Goal: Information Seeking & Learning: Check status

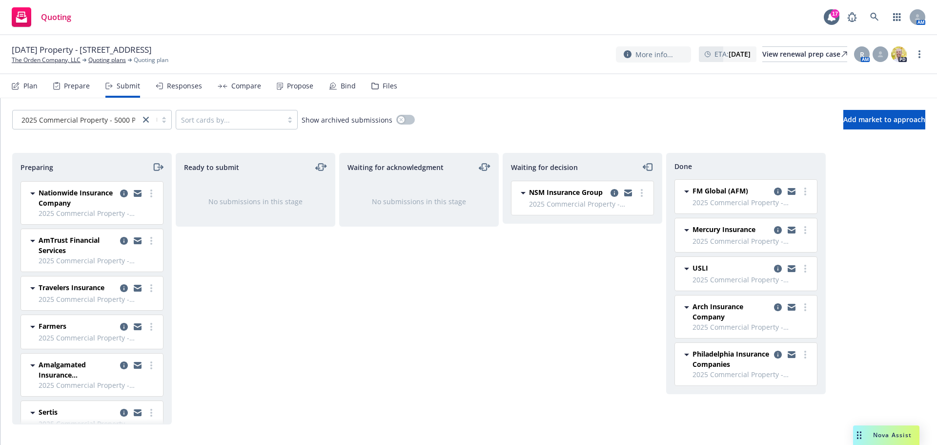
scroll to position [96, 0]
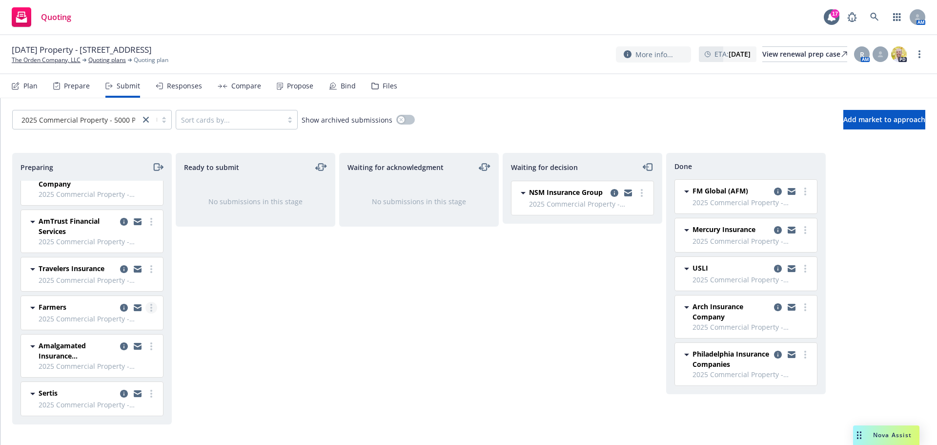
click at [150, 305] on circle "more" at bounding box center [151, 305] width 2 height 2
click at [98, 194] on link "Log acknowledgement" at bounding box center [101, 190] width 98 height 20
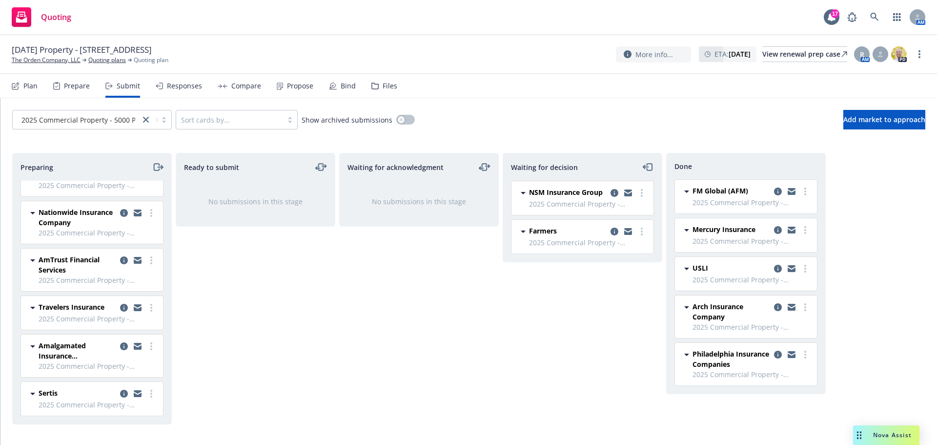
scroll to position [57, 0]
click at [613, 230] on icon "copy logging email" at bounding box center [615, 232] width 8 height 8
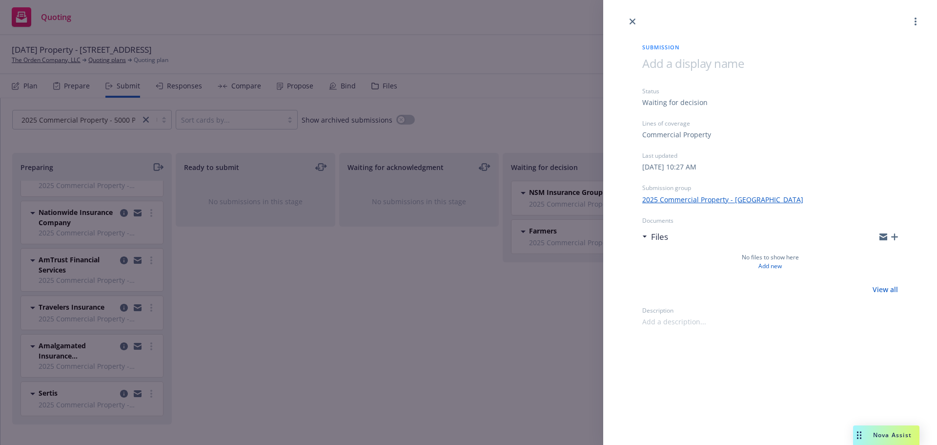
click at [894, 238] on icon "button" at bounding box center [895, 236] width 7 height 7
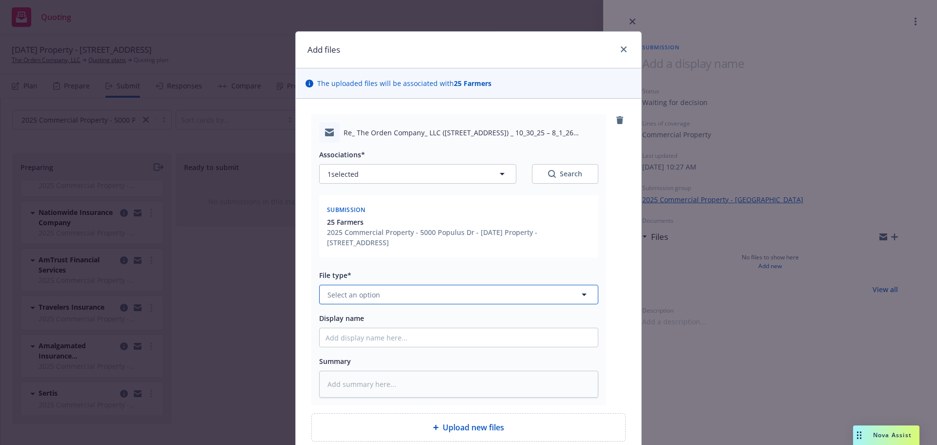
click at [381, 293] on button "Select an option" at bounding box center [458, 295] width 279 height 20
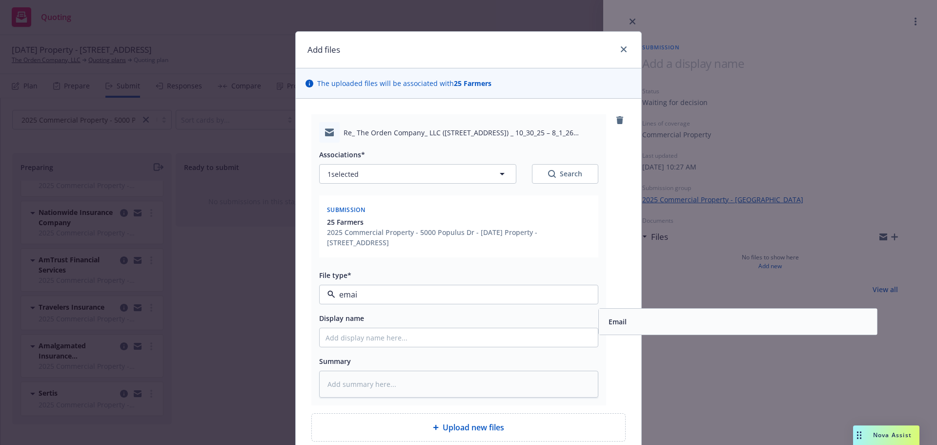
type input "email"
click at [689, 332] on div "Email" at bounding box center [738, 322] width 278 height 26
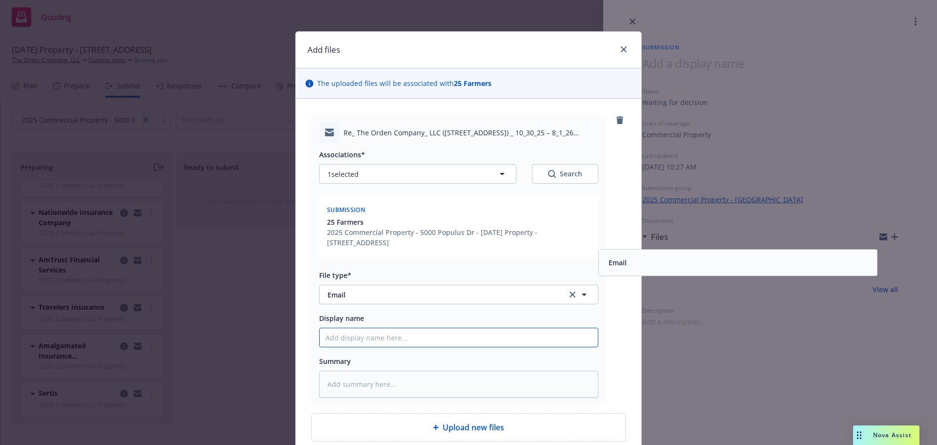
click at [456, 339] on input "Display name" at bounding box center [459, 337] width 278 height 19
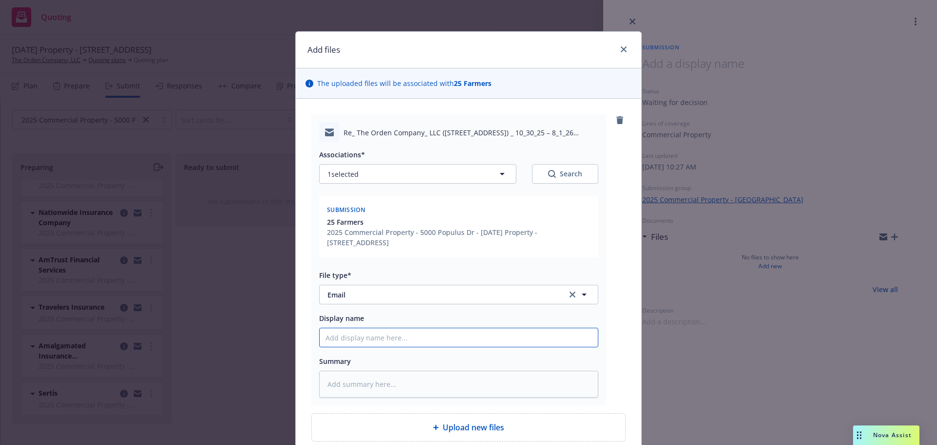
type textarea "x"
type input "R"
type textarea "x"
type input "Re"
type textarea "x"
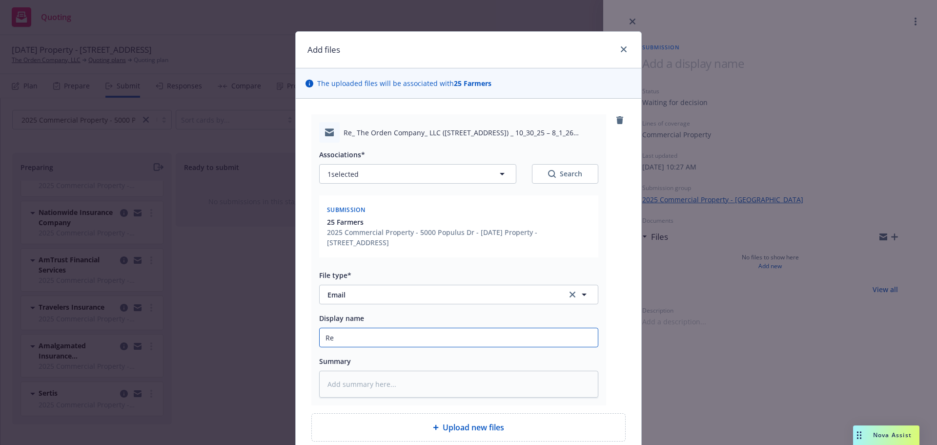
type input "Ref"
type textarea "x"
type input "Refe"
type textarea "x"
type input "Refer"
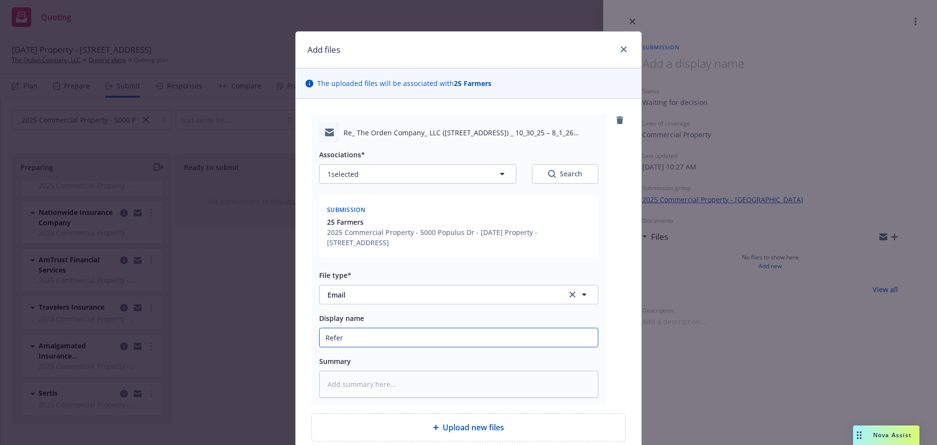
type textarea "x"
type input "Refer"
type textarea "x"
type input "Refer t"
type textarea "x"
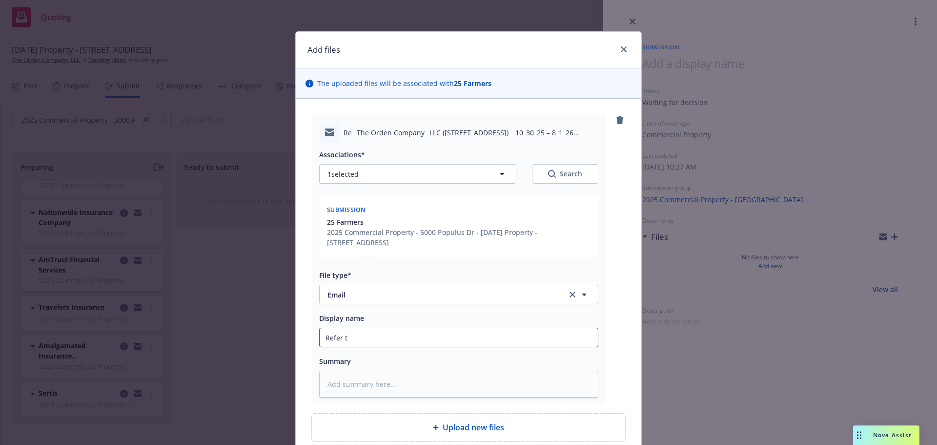
type input "Refer to"
type textarea "x"
type input "Refer to"
type textarea "x"
type input "Refer to G"
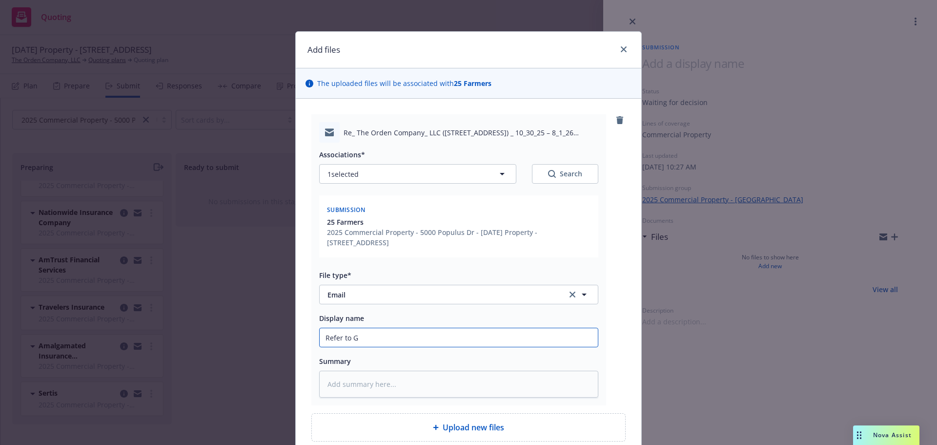
type textarea "x"
type input "Refer to GA"
type textarea "x"
type input "Refer to GA"
type textarea "x"
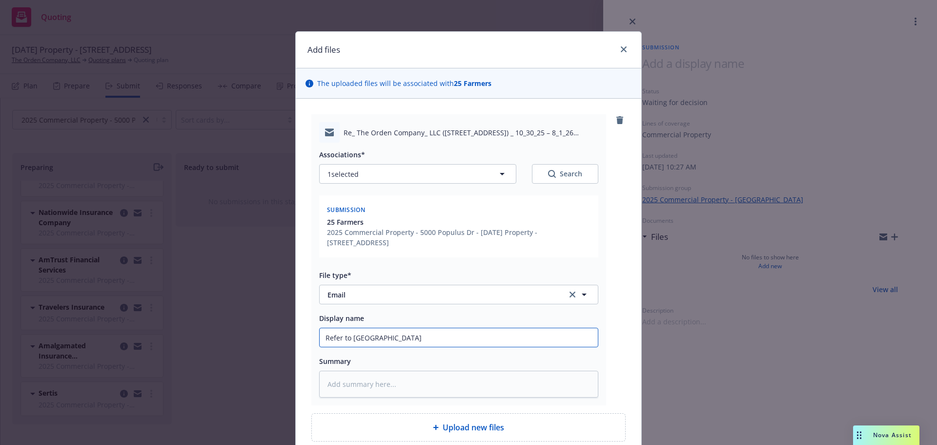
type input "Refer to GA U"
type textarea "x"
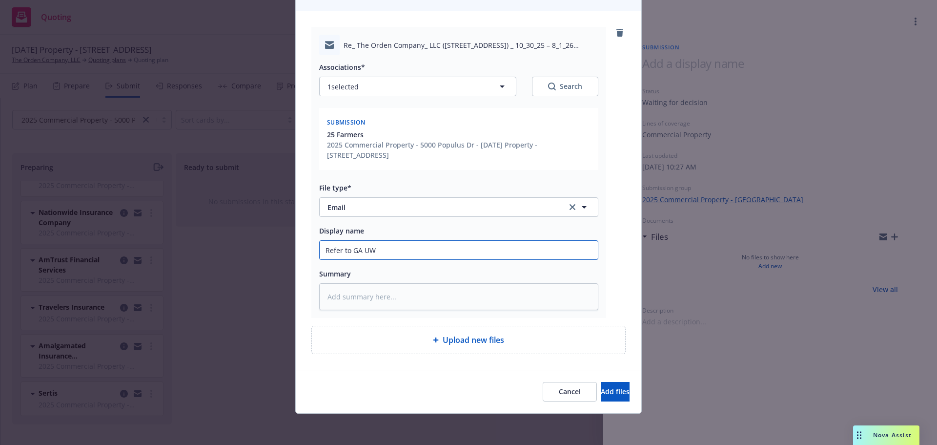
type input "Refer to GA UW"
click at [563, 393] on div "Cancel Add files" at bounding box center [469, 392] width 322 height 20
click at [601, 393] on button "Add files" at bounding box center [615, 392] width 29 height 20
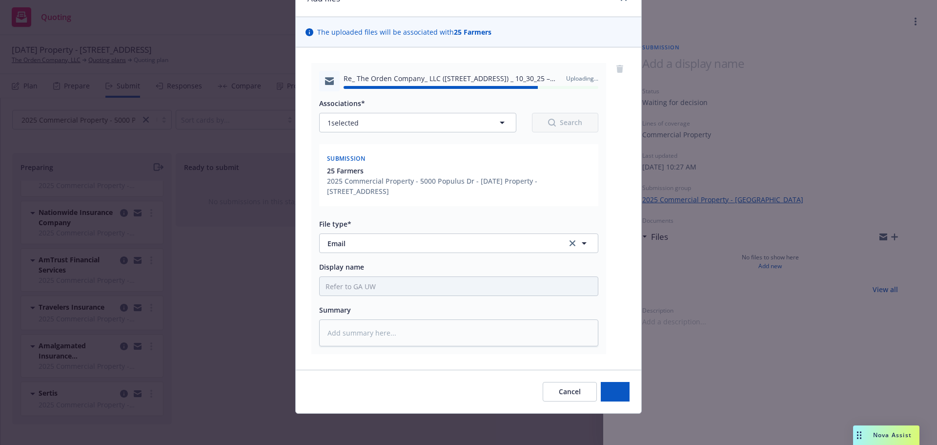
type textarea "x"
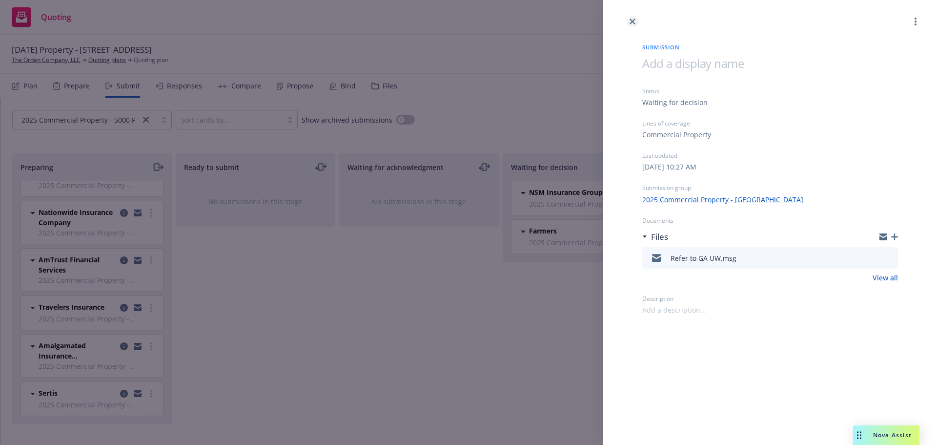
click at [629, 21] on link "close" at bounding box center [633, 22] width 12 height 12
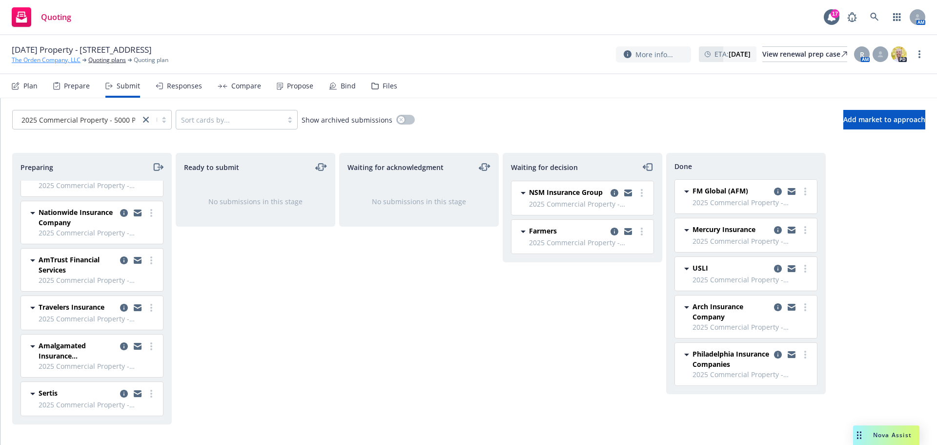
click at [32, 58] on link "The Orden Company, LLC" at bounding box center [46, 60] width 69 height 9
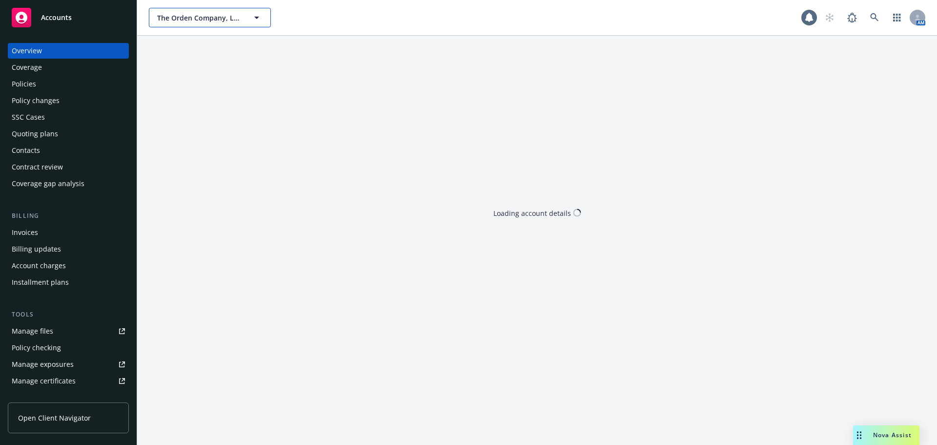
click at [213, 15] on span "The Orden Company, LLC" at bounding box center [199, 18] width 84 height 10
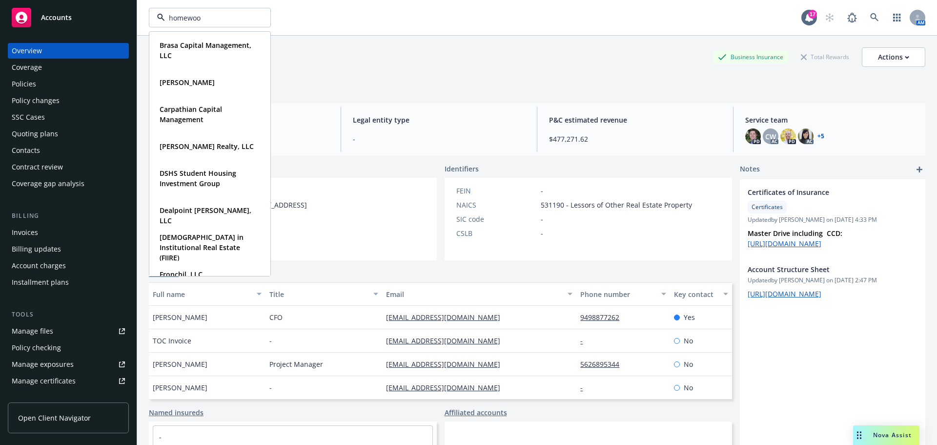
type input "homewood"
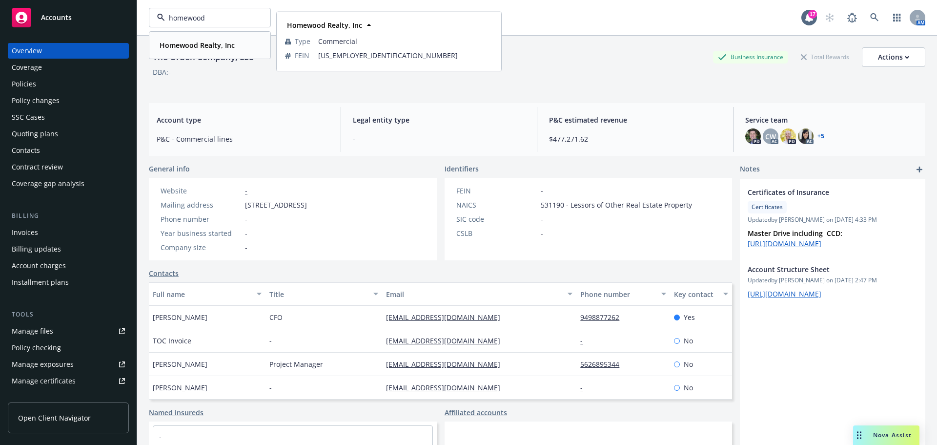
click at [208, 46] on strong "Homewood Realty, Inc" at bounding box center [197, 45] width 75 height 9
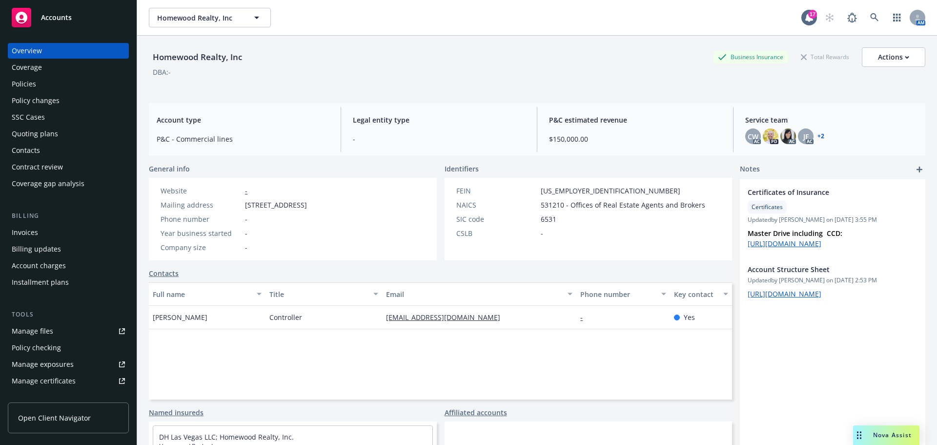
click at [39, 84] on div "Policies" at bounding box center [68, 84] width 113 height 16
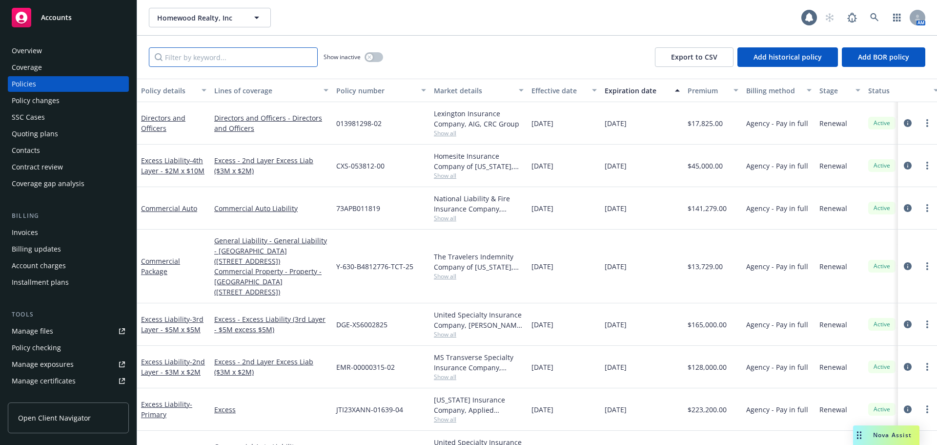
click at [235, 58] on input "Filter by keyword..." at bounding box center [233, 57] width 169 height 20
paste input "017198104-01"
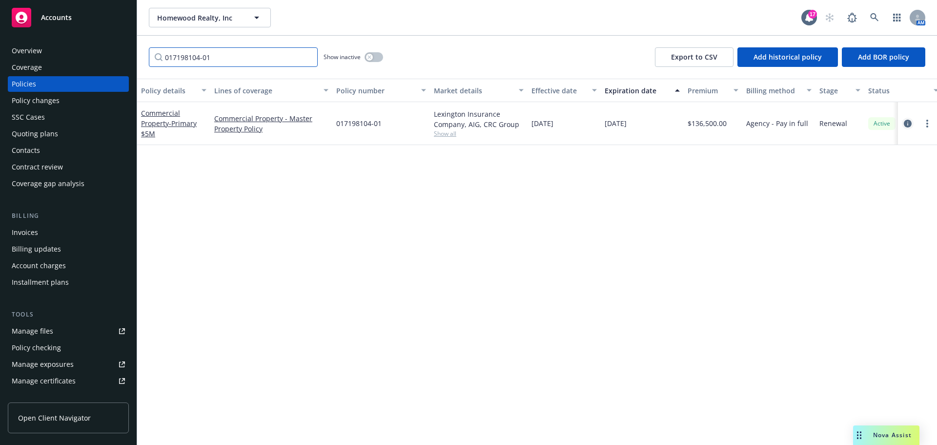
type input "017198104-01"
click at [910, 125] on icon "circleInformation" at bounding box center [908, 124] width 8 height 8
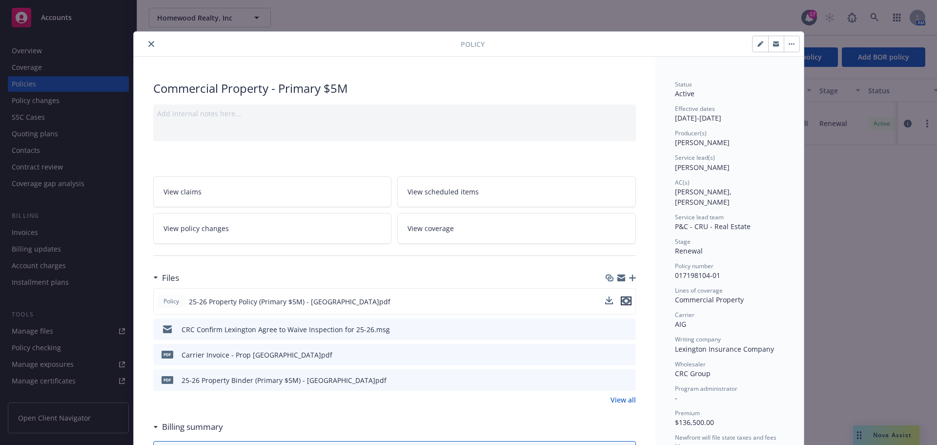
click at [622, 299] on icon "preview file" at bounding box center [626, 300] width 9 height 7
click at [151, 44] on button "close" at bounding box center [152, 44] width 12 height 12
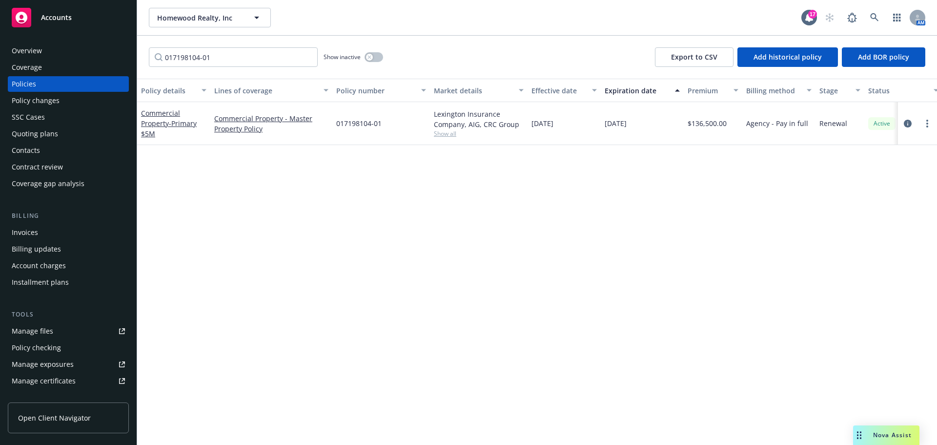
click at [894, 437] on span "Nova Assist" at bounding box center [892, 435] width 39 height 8
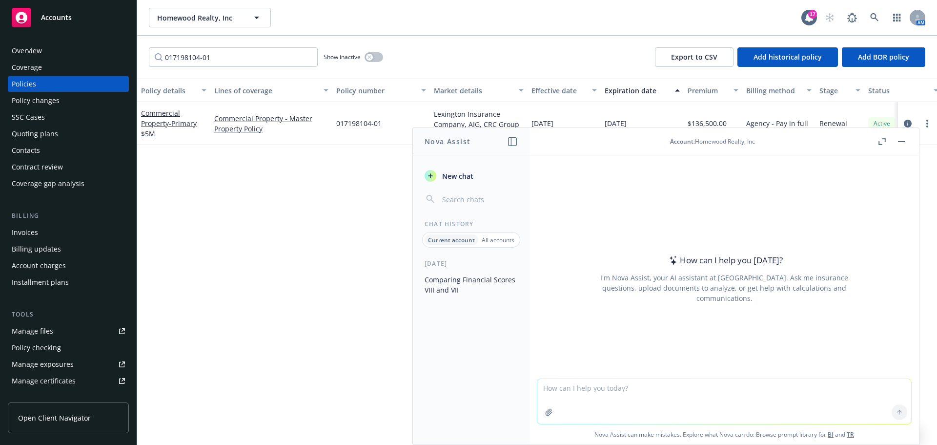
click at [620, 395] on textarea at bounding box center [725, 401] width 374 height 45
type textarea "real estate insurance - what is PCA"
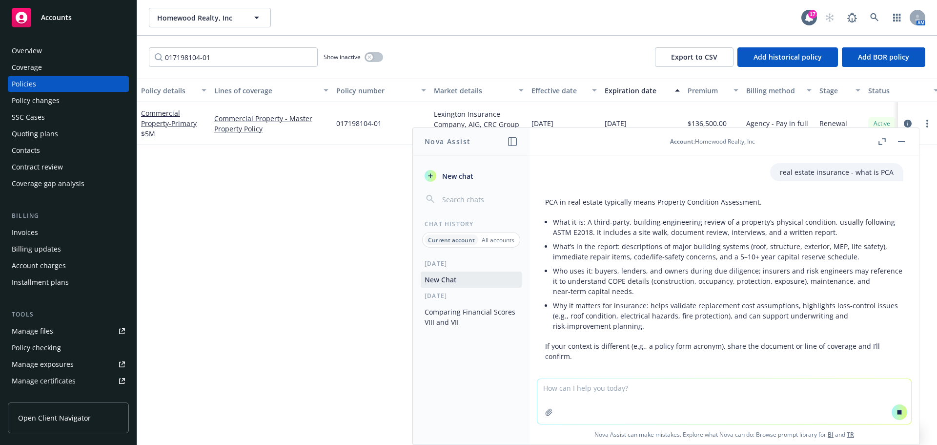
scroll to position [28, 0]
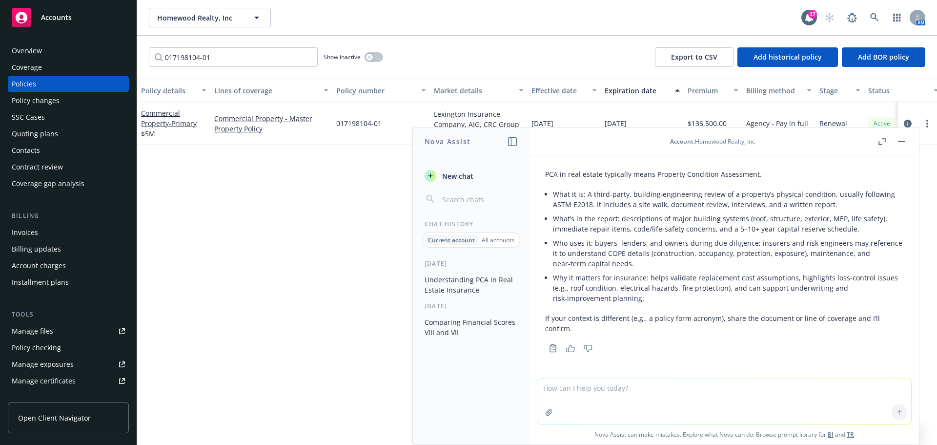
click at [716, 141] on div "Account : Homewood Realty, Inc" at bounding box center [712, 141] width 85 height 8
click at [899, 140] on button "button" at bounding box center [902, 142] width 12 height 12
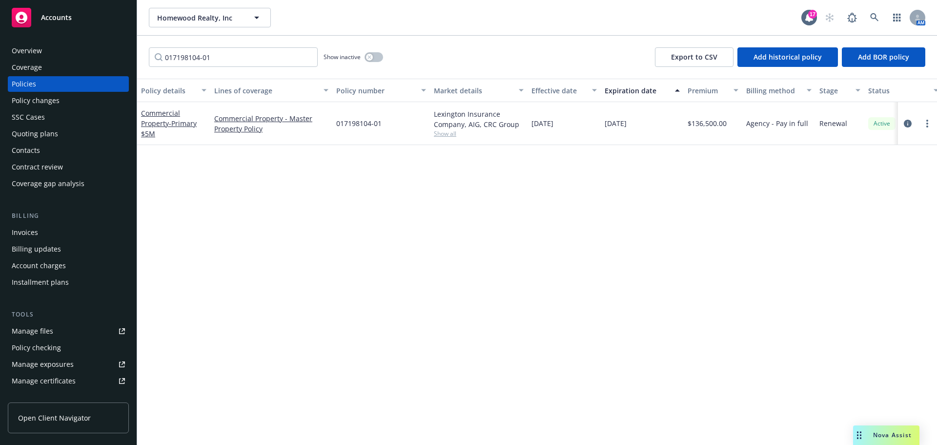
click at [877, 433] on span "Nova Assist" at bounding box center [892, 435] width 39 height 8
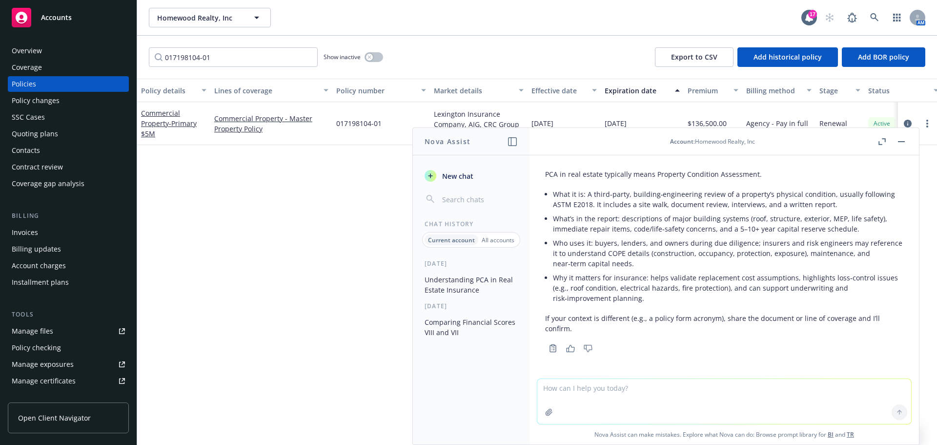
click at [696, 401] on textarea at bounding box center [725, 401] width 374 height 45
click at [672, 394] on textarea "What is the" at bounding box center [725, 401] width 374 height 46
type textarea "What is the account property rate for Policy No. 017198104-01"
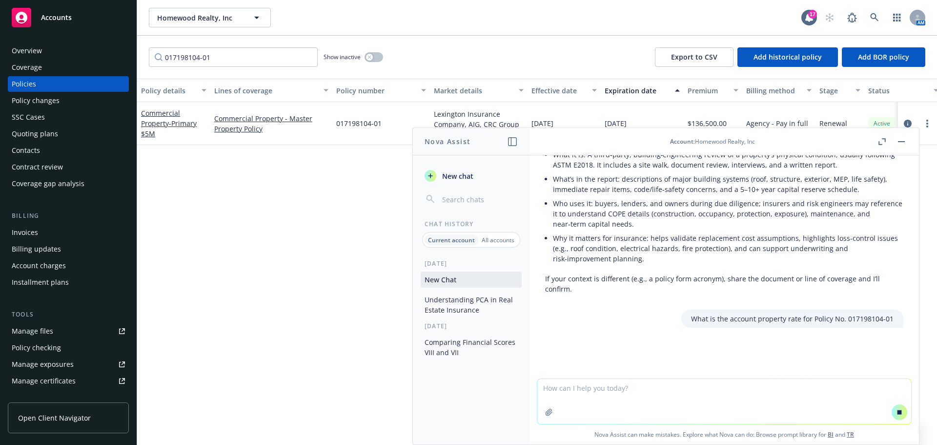
scroll to position [73, 0]
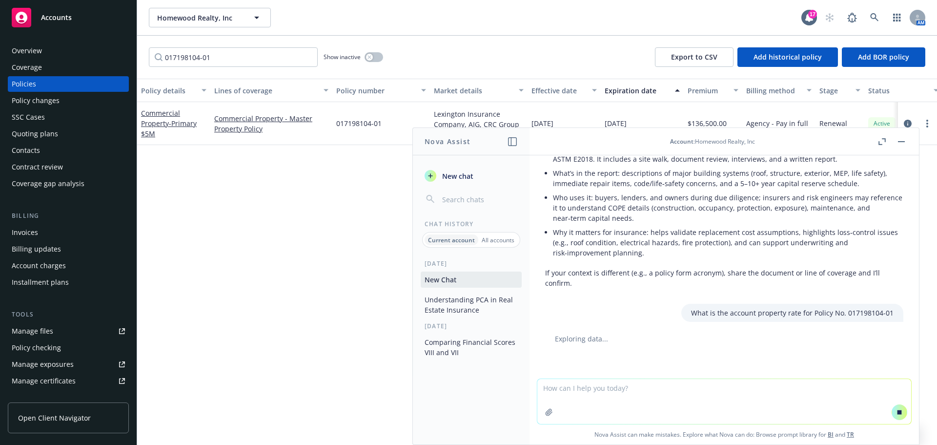
click at [686, 390] on textarea at bounding box center [725, 401] width 374 height 45
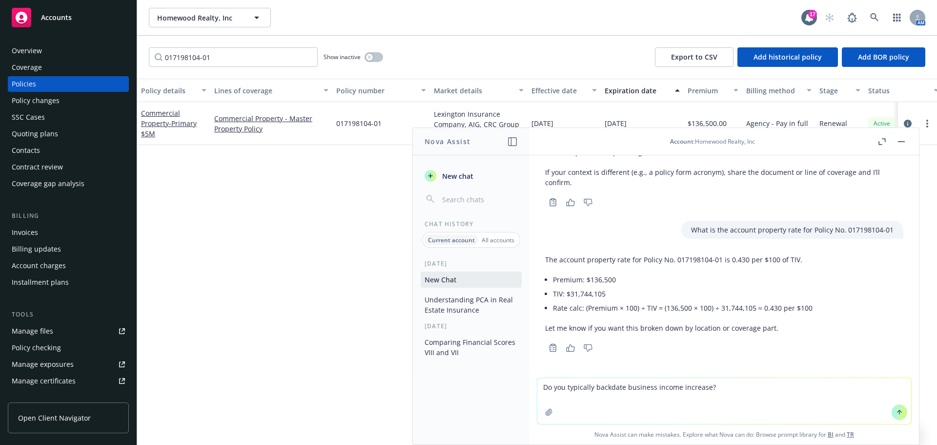
scroll to position [174, 0]
type textarea "Do you typically backdate business income increase?"
click at [798, 395] on textarea "Do you typically backdate business income increase?" at bounding box center [725, 401] width 374 height 46
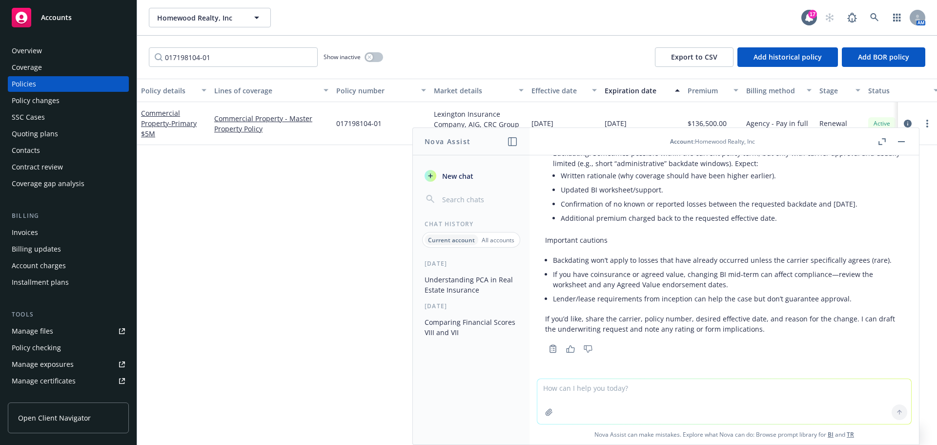
scroll to position [499, 0]
click at [641, 400] on textarea at bounding box center [725, 401] width 374 height 45
click at [208, 23] on button "Homewood Realty, Inc" at bounding box center [210, 18] width 122 height 20
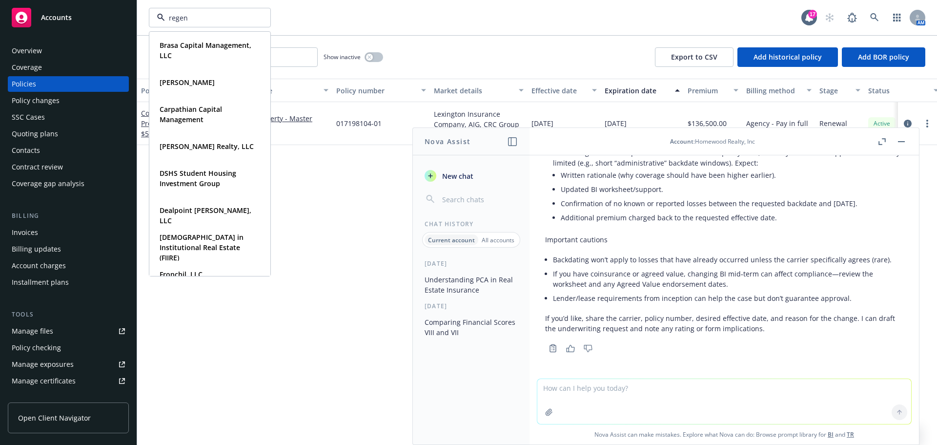
type input "regent"
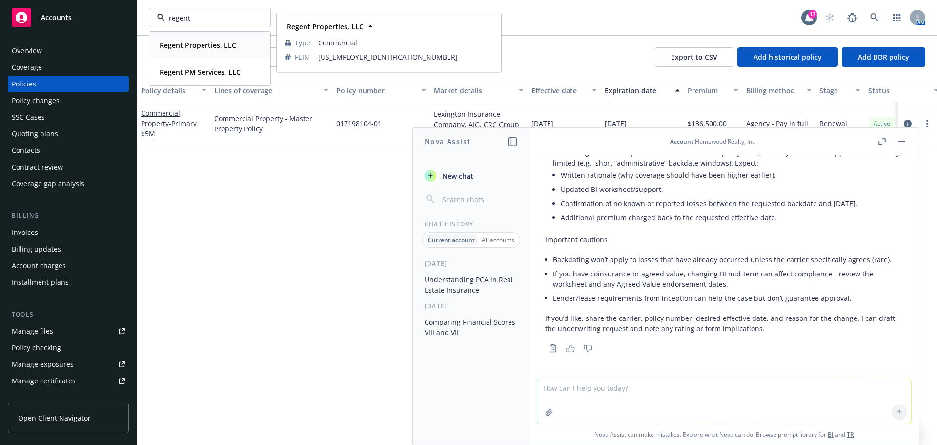
click at [195, 49] on strong "Regent Properties, LLC" at bounding box center [198, 45] width 77 height 9
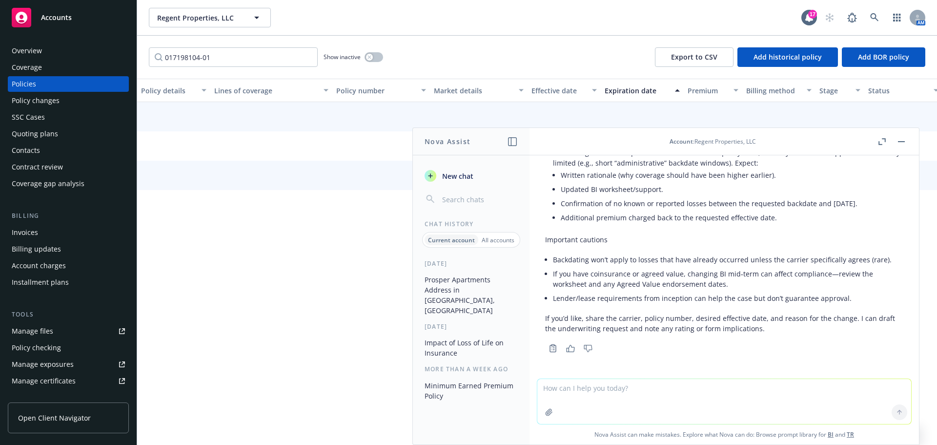
click at [631, 398] on textarea at bounding box center [725, 401] width 374 height 45
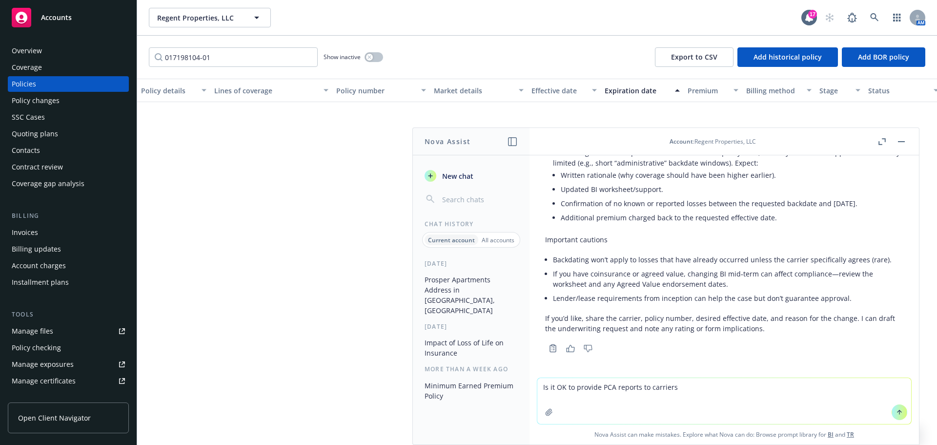
type textarea "Is it OK to provide PCA reports to carriers?"
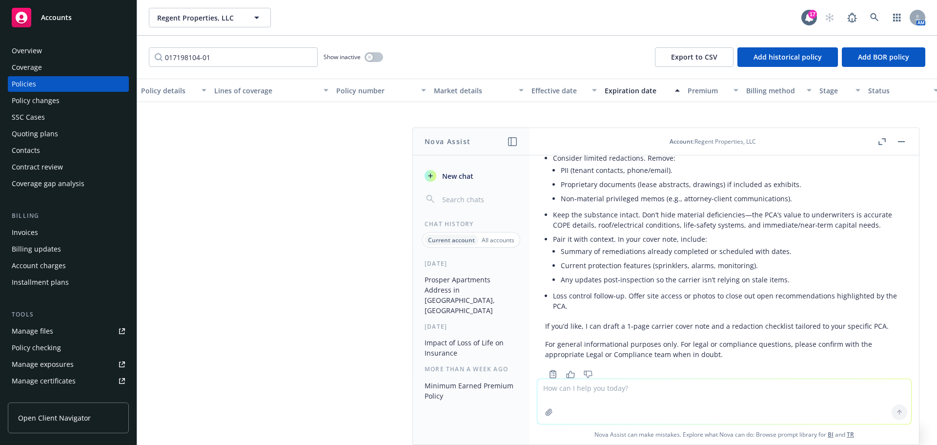
scroll to position [904, 0]
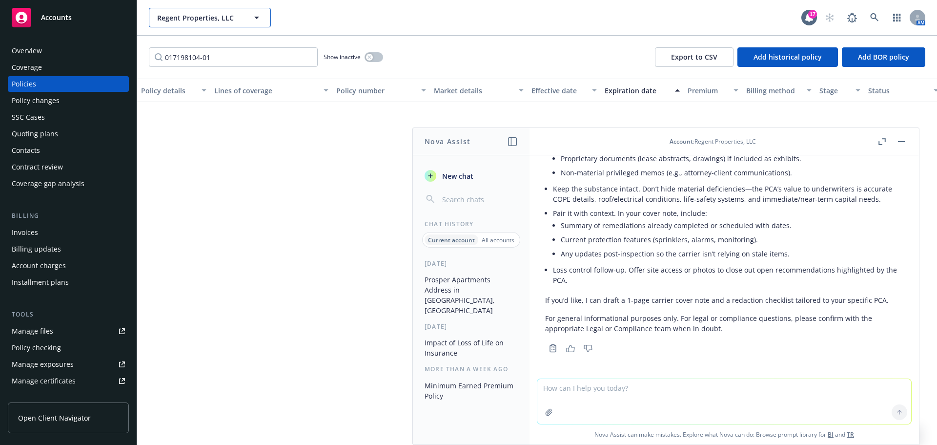
click at [214, 19] on span "Regent Properties, LLC" at bounding box center [199, 18] width 84 height 10
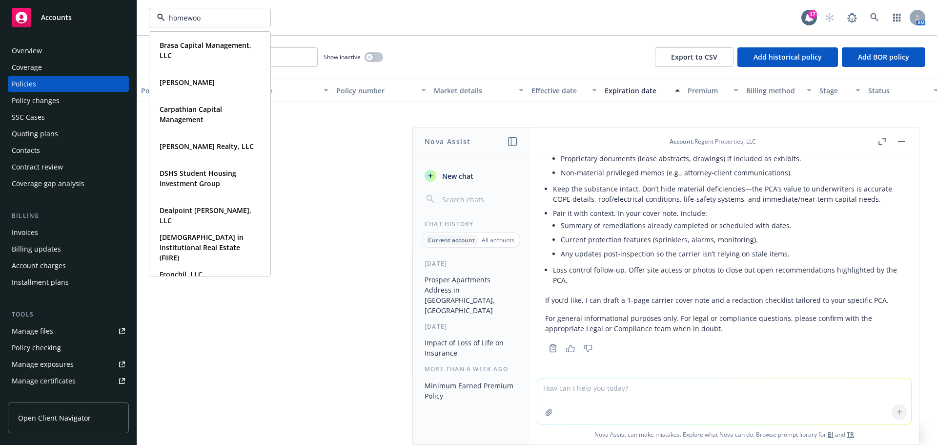
type input "homewood"
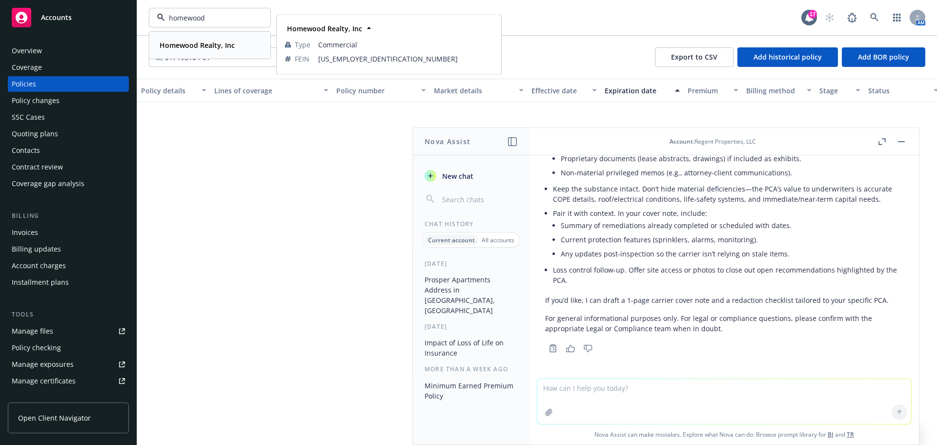
click at [207, 42] on strong "Homewood Realty, Inc" at bounding box center [197, 45] width 75 height 9
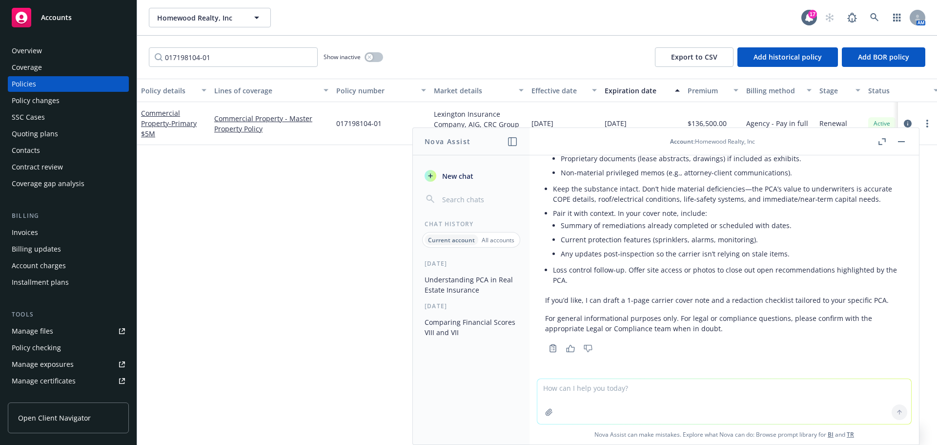
click at [904, 146] on button "button" at bounding box center [902, 142] width 12 height 12
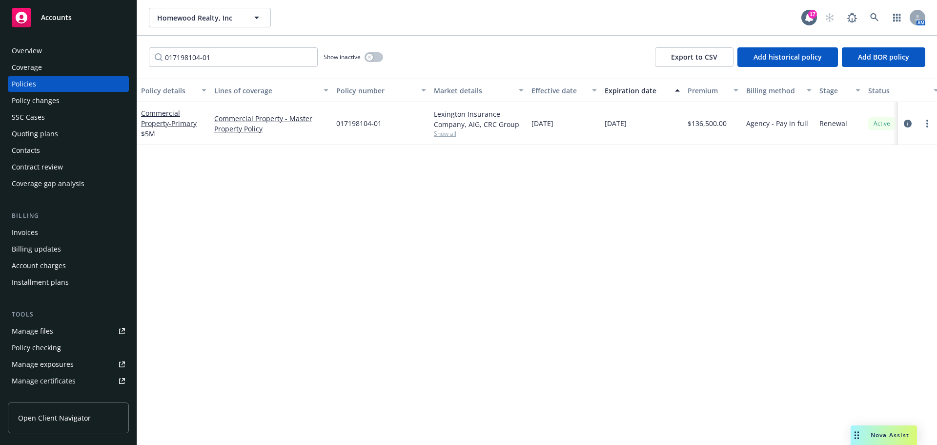
drag, startPoint x: 857, startPoint y: 438, endPoint x: 854, endPoint y: 333, distance: 106.0
click at [854, 333] on body "Accounts Overview Coverage Policies Policy changes SSC Cases Quoting plans Cont…" at bounding box center [468, 222] width 937 height 445
click at [734, 233] on div "Policy details Lines of coverage Policy number Market details Effective date Ex…" at bounding box center [537, 262] width 800 height 366
drag, startPoint x: 236, startPoint y: 58, endPoint x: 36, endPoint y: 48, distance: 200.4
click at [36, 48] on div "Accounts Overview Coverage Policies Policy changes SSC Cases Quoting plans Cont…" at bounding box center [468, 222] width 937 height 445
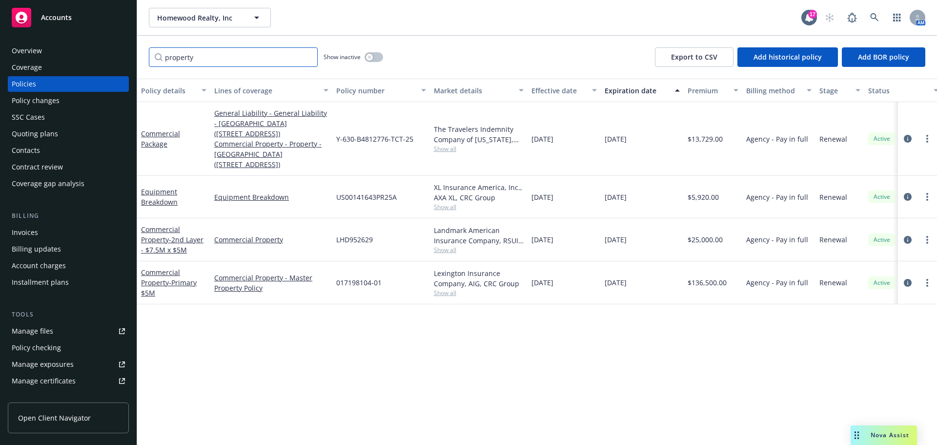
type input "property"
click at [279, 343] on div "Policy details Lines of coverage Policy number Market details Effective date Ex…" at bounding box center [537, 262] width 800 height 366
click at [199, 32] on div "Homewood Realty, Inc Homewood Realty, Inc 17 AM" at bounding box center [537, 17] width 800 height 35
click at [197, 24] on button "Homewood Realty, Inc" at bounding box center [210, 18] width 122 height 20
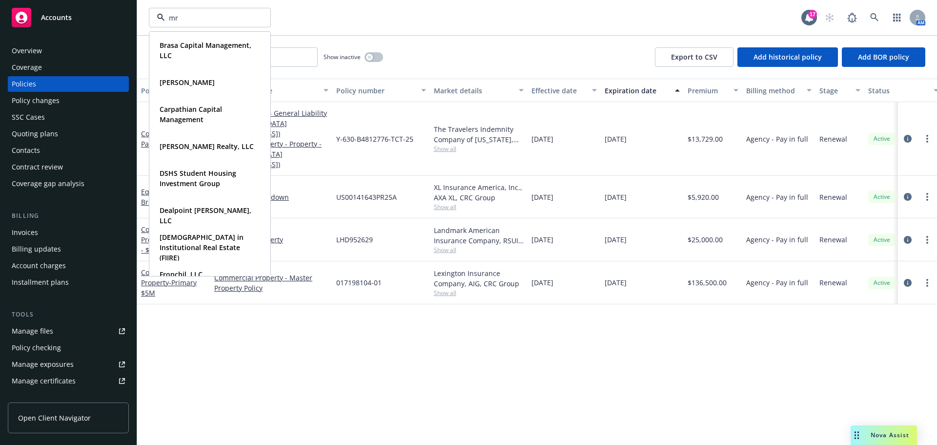
type input "mrk"
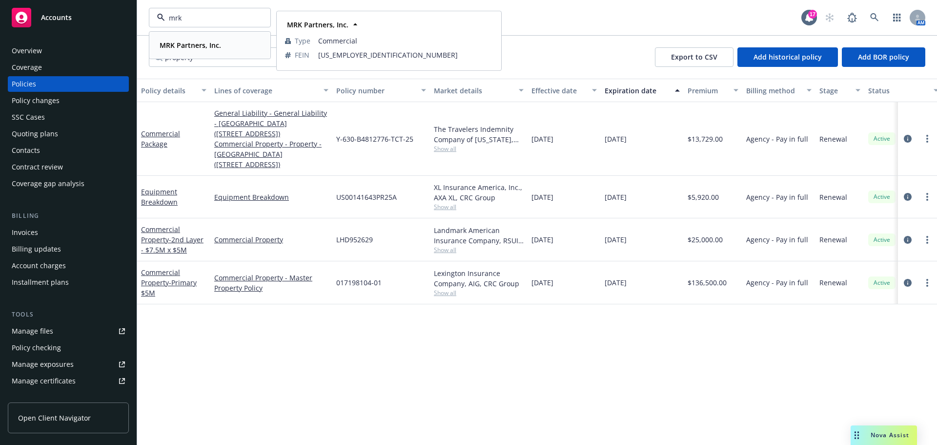
click at [193, 40] on div "MRK Partners, Inc." at bounding box center [189, 45] width 67 height 14
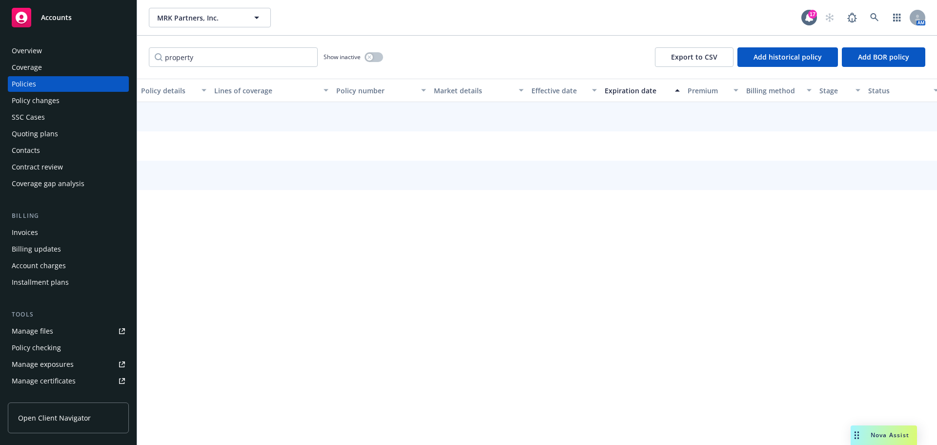
click at [885, 431] on span "Nova Assist" at bounding box center [890, 435] width 39 height 8
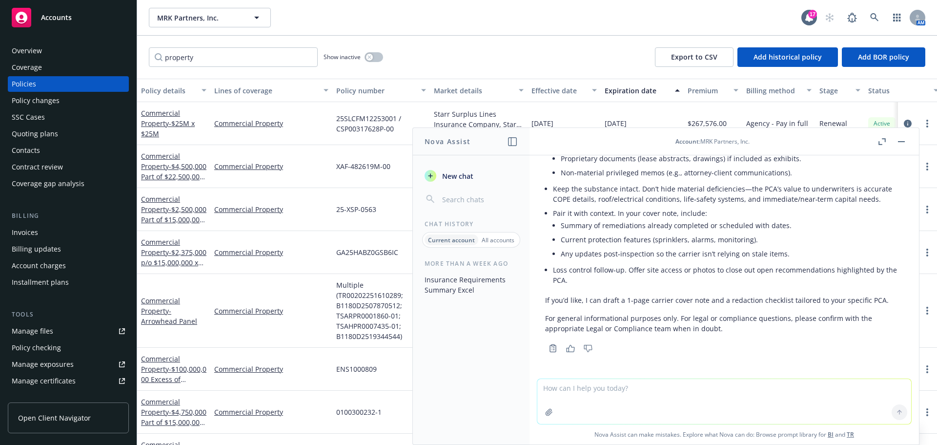
click at [654, 398] on textarea at bounding box center [725, 401] width 374 height 45
type textarea "Please draft letter to lender using notes below:"
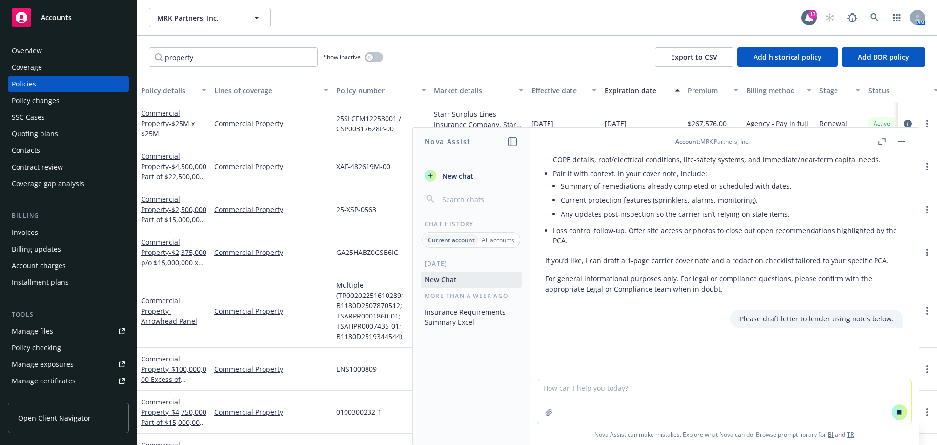
paste textarea "I’m attaching the email for transparency, but MRK had refund in the amount of $…"
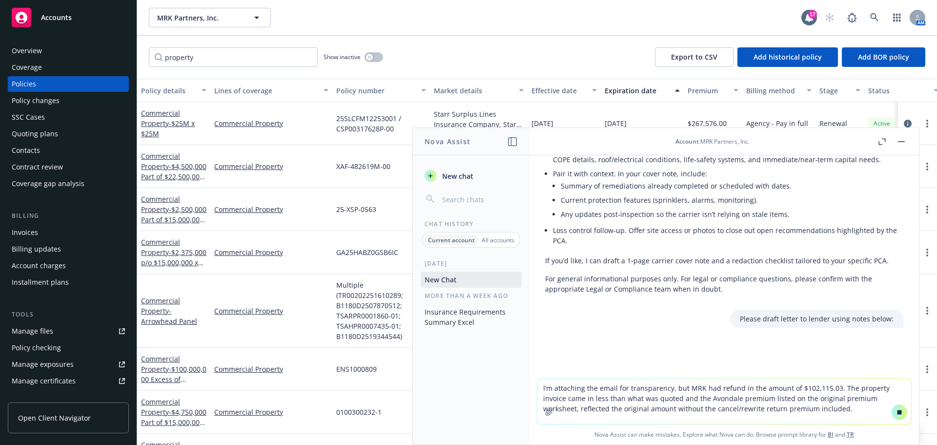
scroll to position [897, 0]
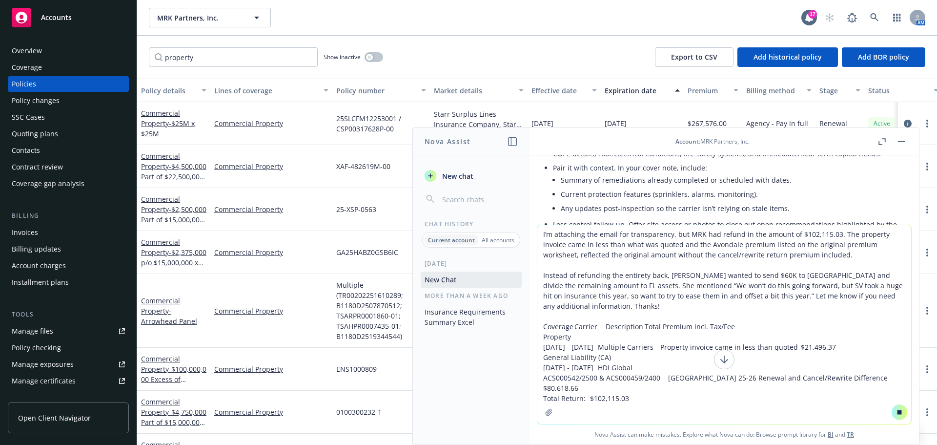
click at [632, 356] on textarea "I’m attaching the email for transparency, but MRK had refund in the amount of $…" at bounding box center [725, 324] width 374 height 199
type textarea "I’m attaching the email for transparency, but MRK had refund in the amount of $…"
click at [897, 410] on icon at bounding box center [899, 412] width 7 height 7
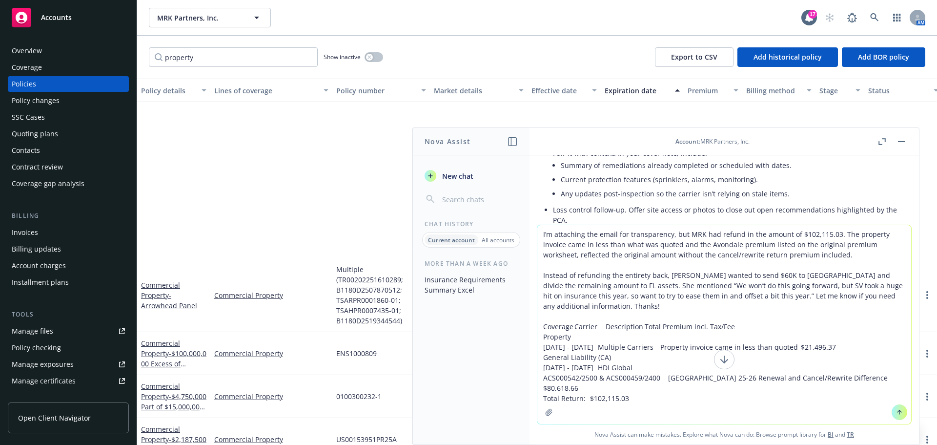
scroll to position [195, 0]
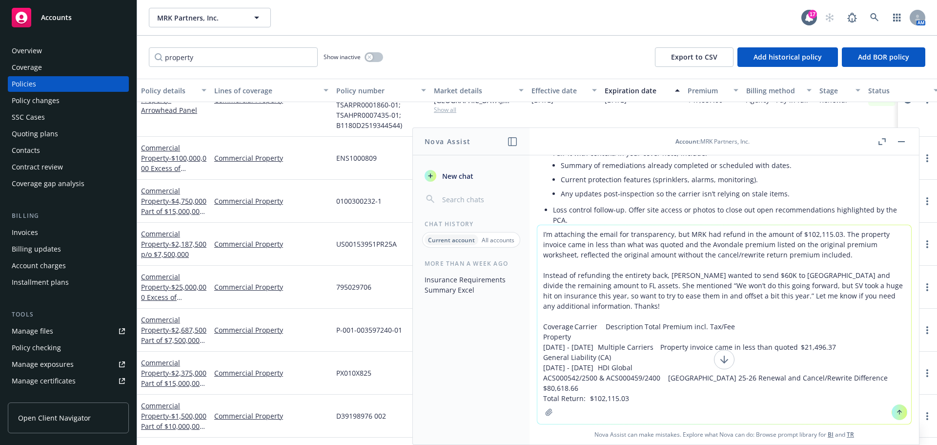
click at [636, 308] on textarea "I’m attaching the email for transparency, but MRK had refund in the amount of $…" at bounding box center [725, 324] width 374 height 199
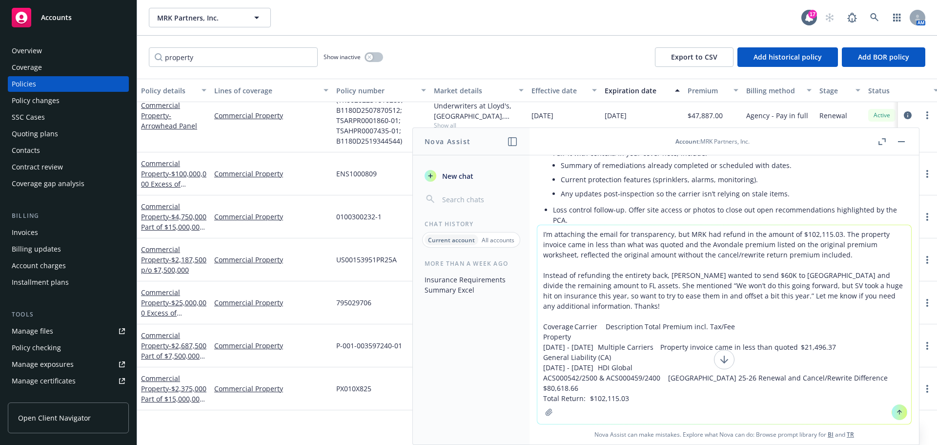
scroll to position [0, 0]
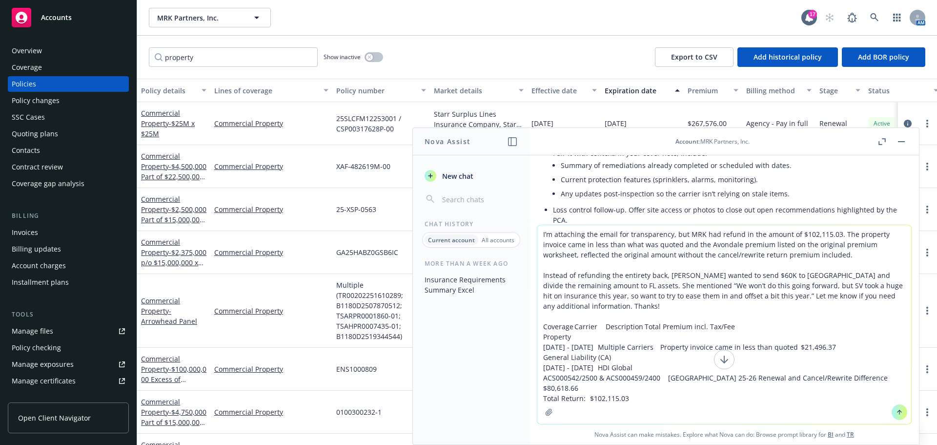
click at [552, 240] on textarea "I’m attaching the email for transparency, but MRK had refund in the amount of $…" at bounding box center [725, 324] width 374 height 199
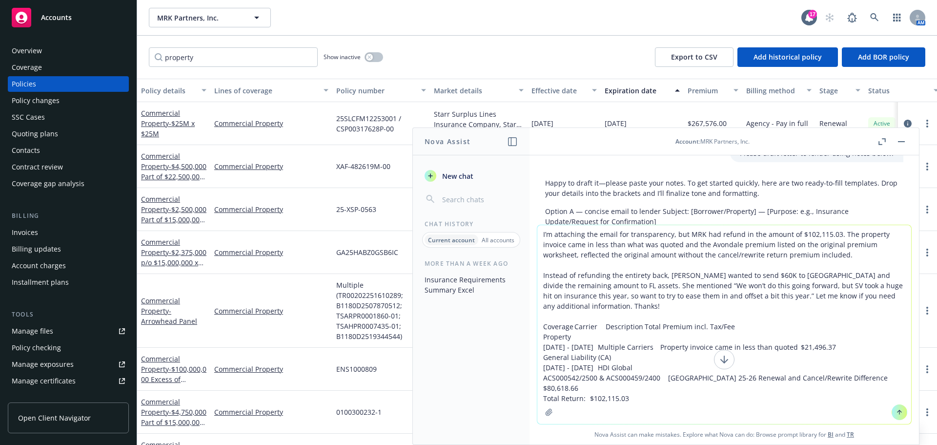
scroll to position [1111, 0]
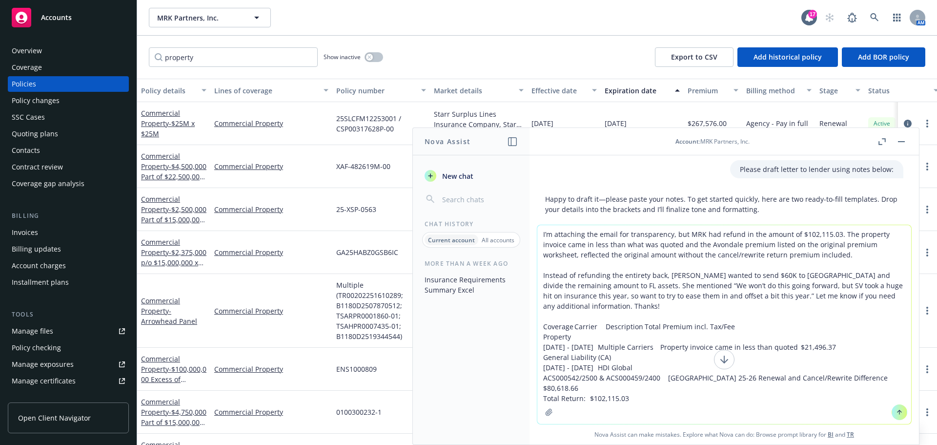
click at [675, 392] on textarea "I’m attaching the email for transparency, but MRK had refund in the amount of $…" at bounding box center [725, 324] width 374 height 199
click at [719, 357] on icon at bounding box center [725, 359] width 12 height 12
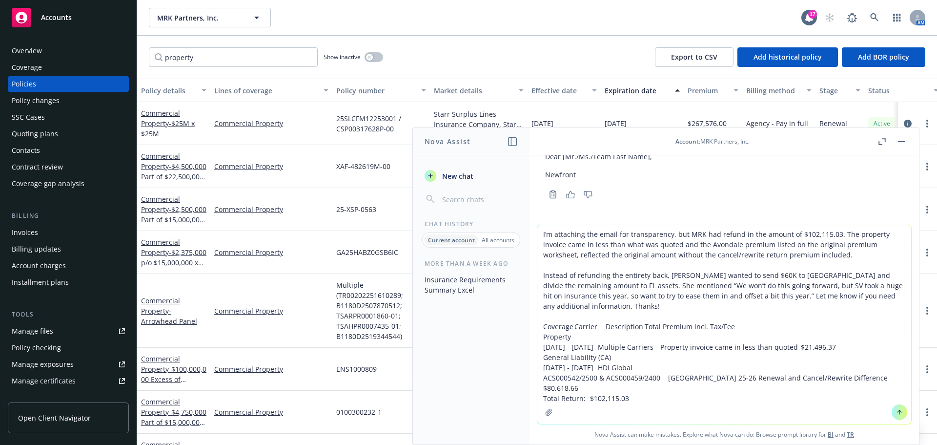
scroll to position [1550, 0]
click at [898, 413] on icon at bounding box center [899, 412] width 7 height 7
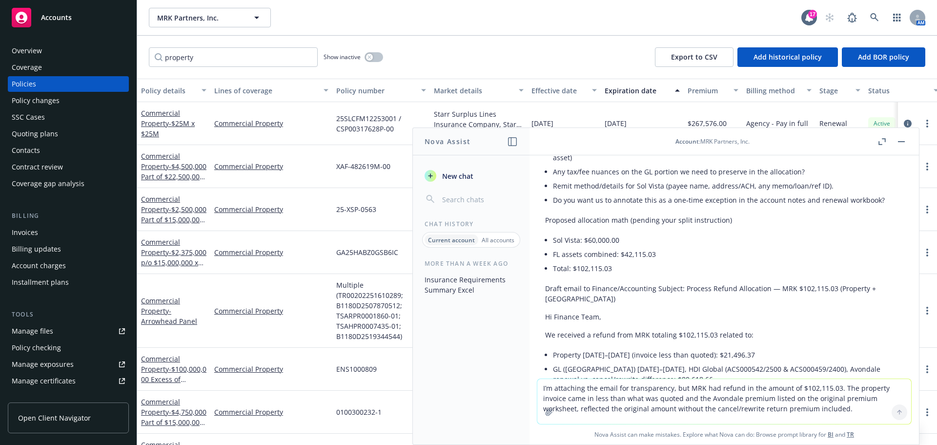
scroll to position [1936, 0]
click at [804, 241] on li "Sol Vista: $60,000.00" at bounding box center [728, 238] width 351 height 14
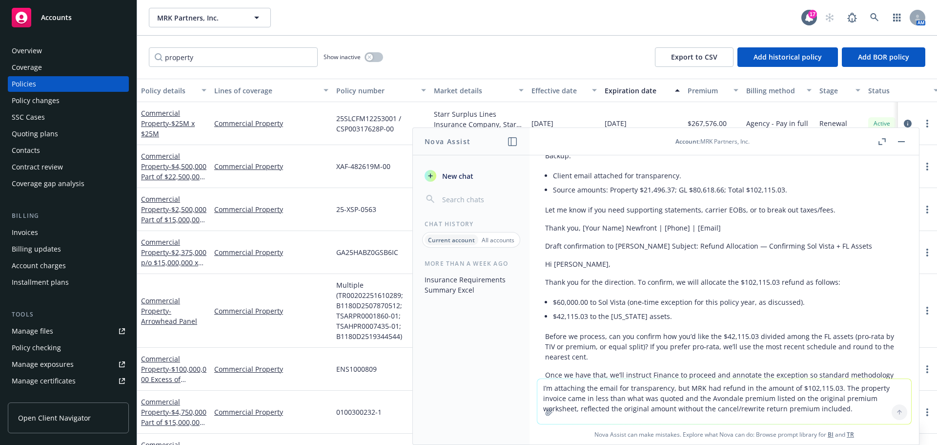
scroll to position [2327, 0]
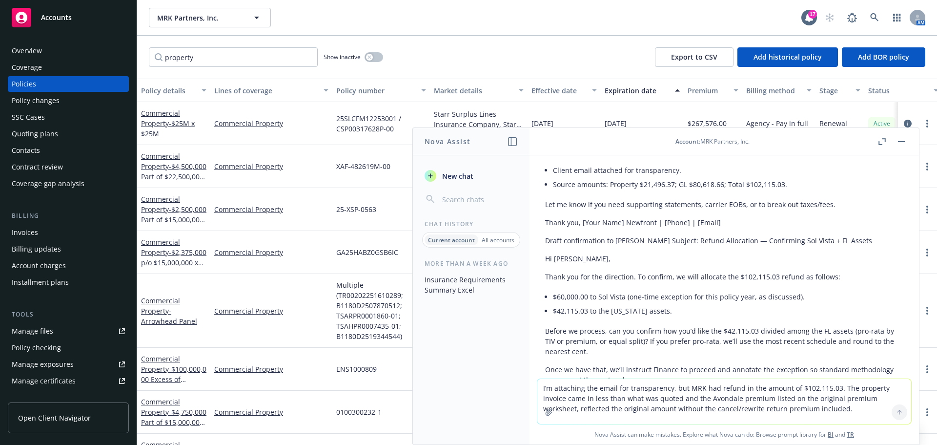
click at [815, 287] on div "Got it—thanks for the context. Here’s a clean recap, open items, and two ready-…" at bounding box center [724, 15] width 358 height 840
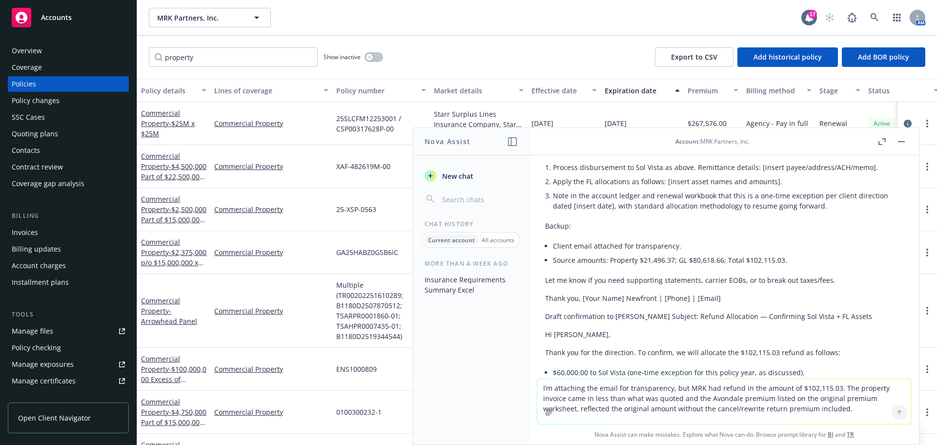
scroll to position [2229, 0]
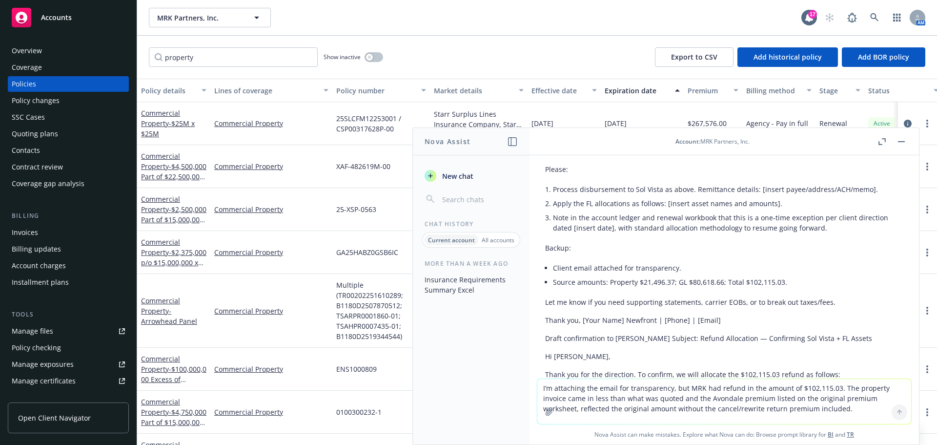
click at [591, 393] on textarea "I’m attaching the email for transparency, but MRK had refund in the amount of $…" at bounding box center [725, 401] width 374 height 45
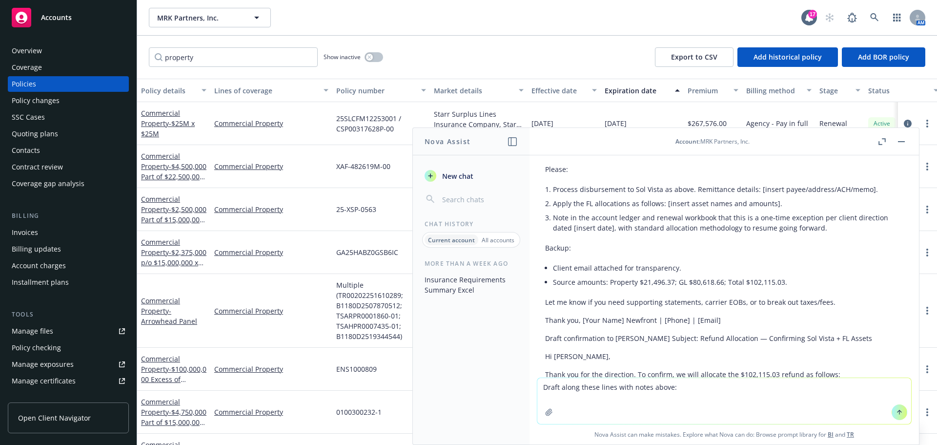
paste textarea "Are we able to get something from Newfront that shows and explains the $60,000.…"
type textarea "Draft along these lines with notes above: Are we able to get something from New…"
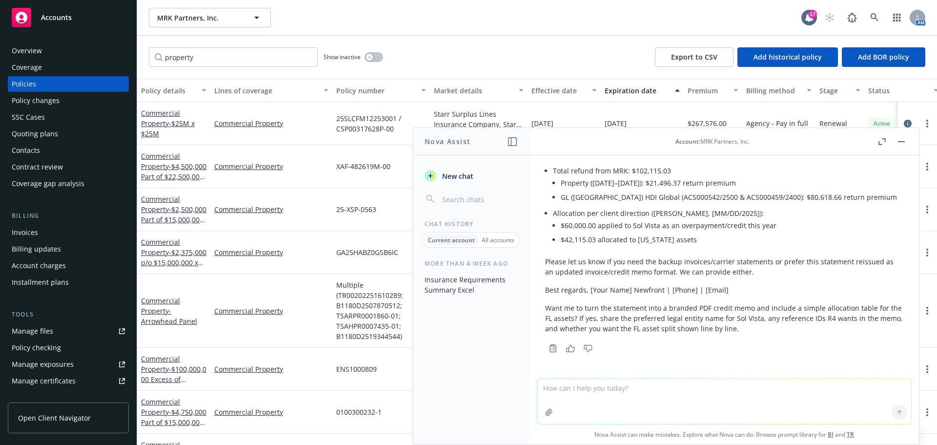
scroll to position [3239, 0]
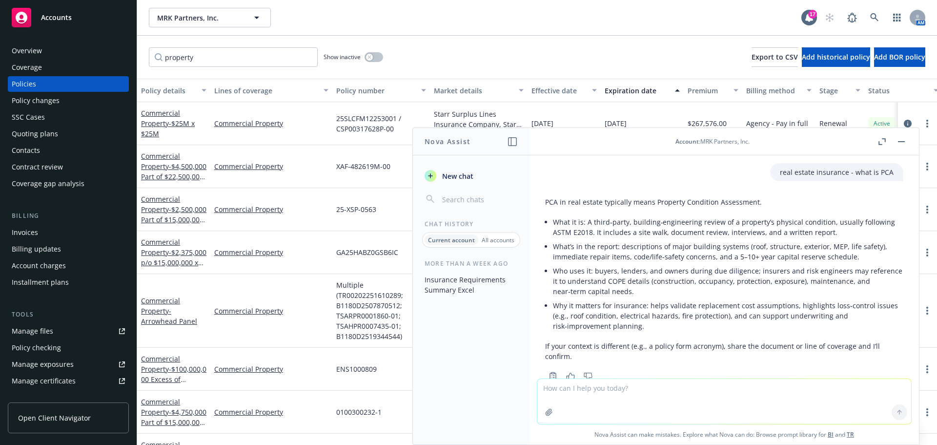
scroll to position [3239, 0]
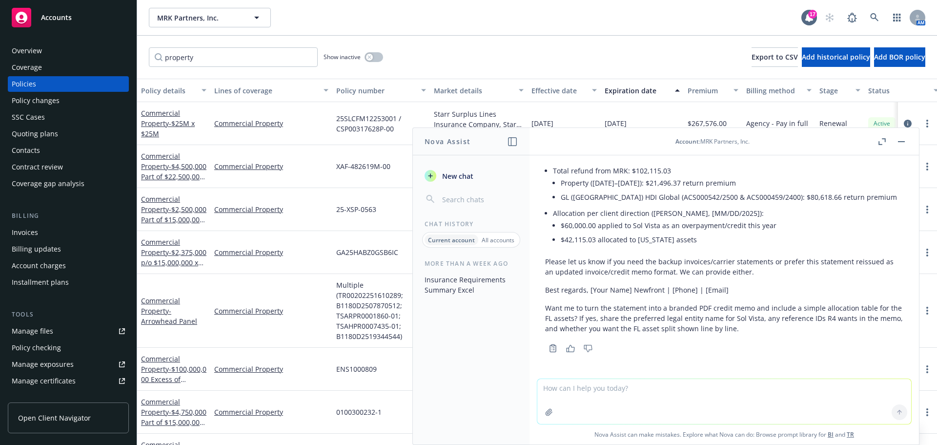
click at [0, 65] on html "Accounts Overview Coverage Policies Policy changes SSC Cases Quoting plans Cont…" at bounding box center [468, 222] width 937 height 445
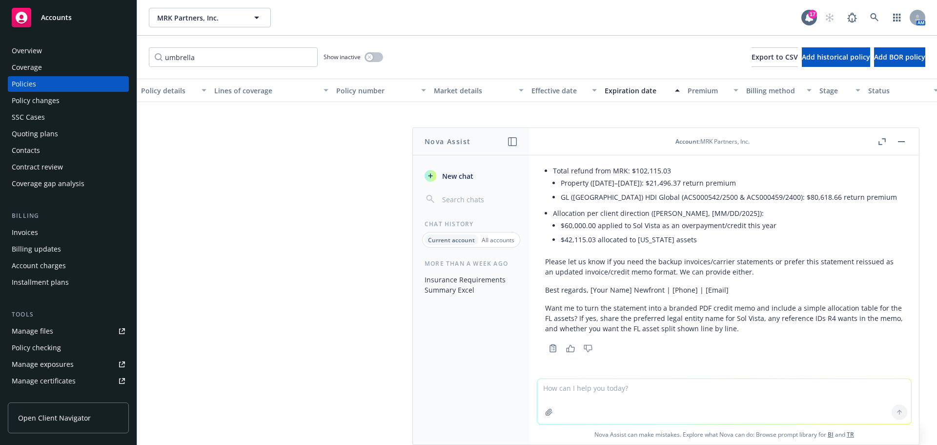
type input "umbrella"
click at [907, 138] on button "button" at bounding box center [902, 142] width 12 height 12
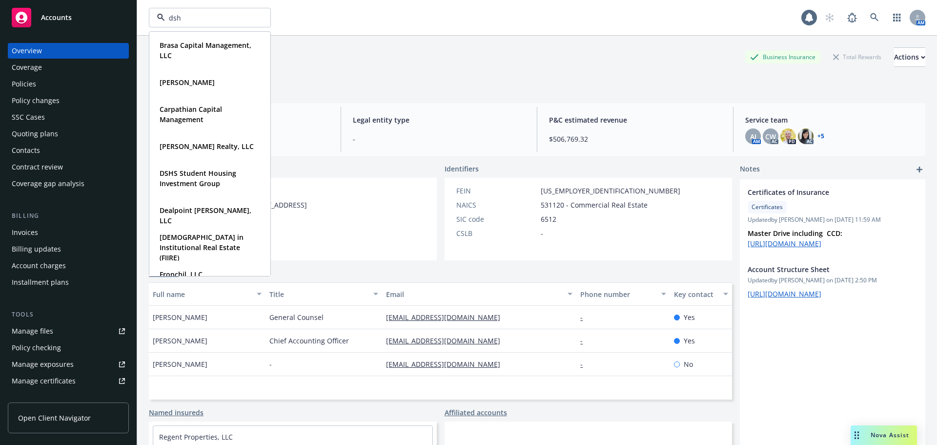
type input "dshs"
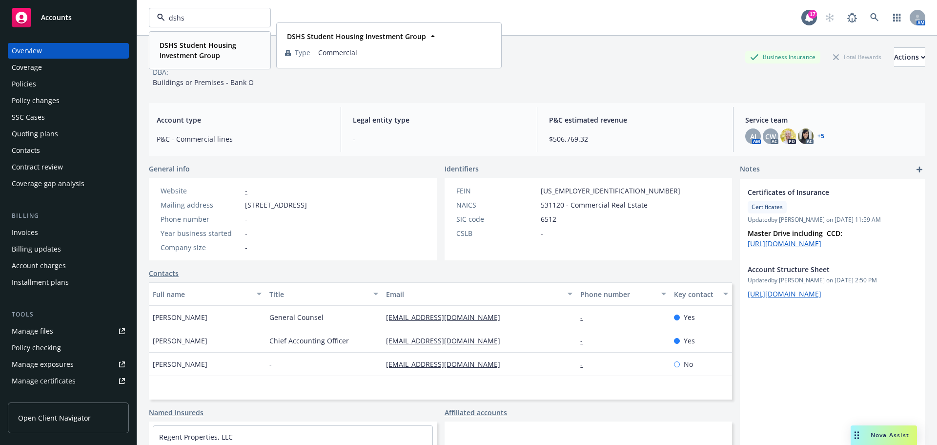
click at [186, 44] on strong "DSHS Student Housing Investment Group" at bounding box center [198, 51] width 77 height 20
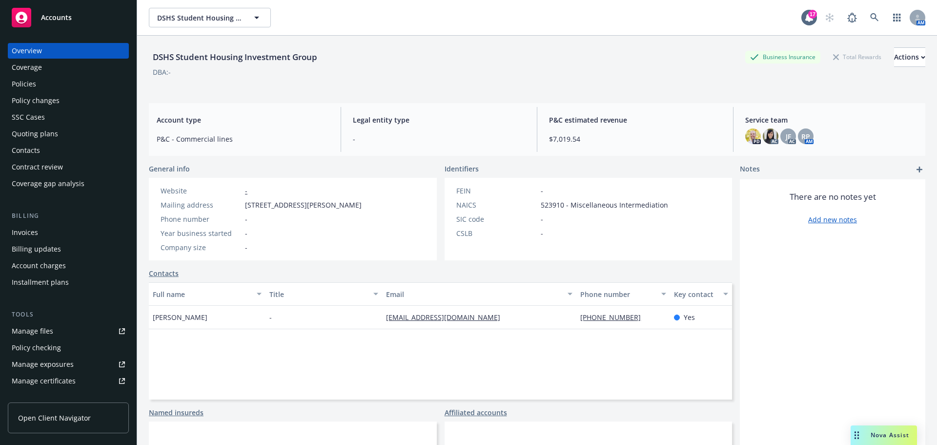
click at [46, 128] on div "Quoting plans" at bounding box center [35, 134] width 46 height 16
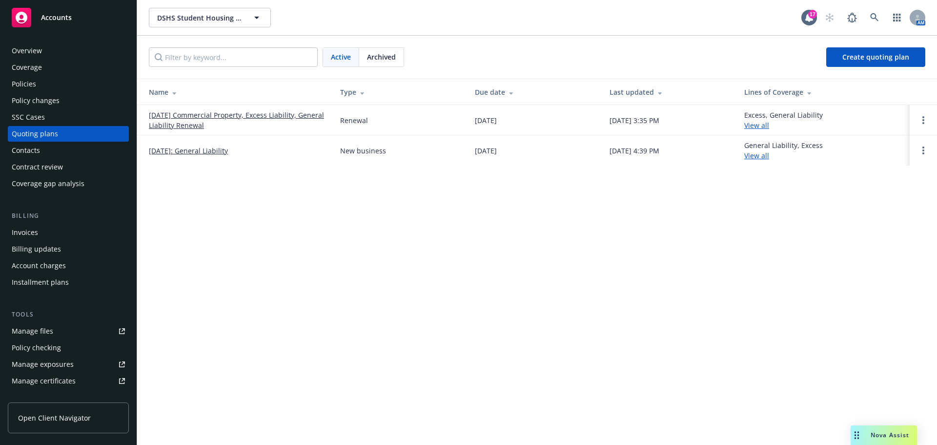
click at [281, 118] on link "10/18/25 Commercial Property, Excess Liability, General Liability Renewal" at bounding box center [237, 120] width 176 height 21
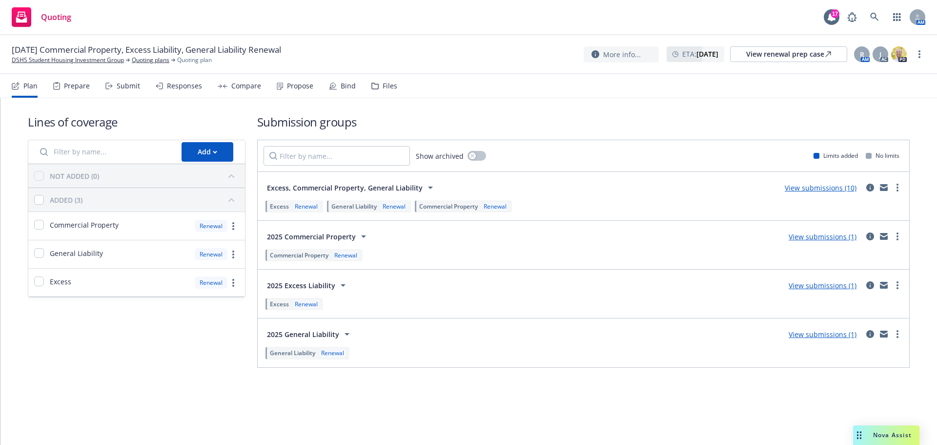
click at [848, 190] on link "View submissions (10)" at bounding box center [821, 187] width 72 height 9
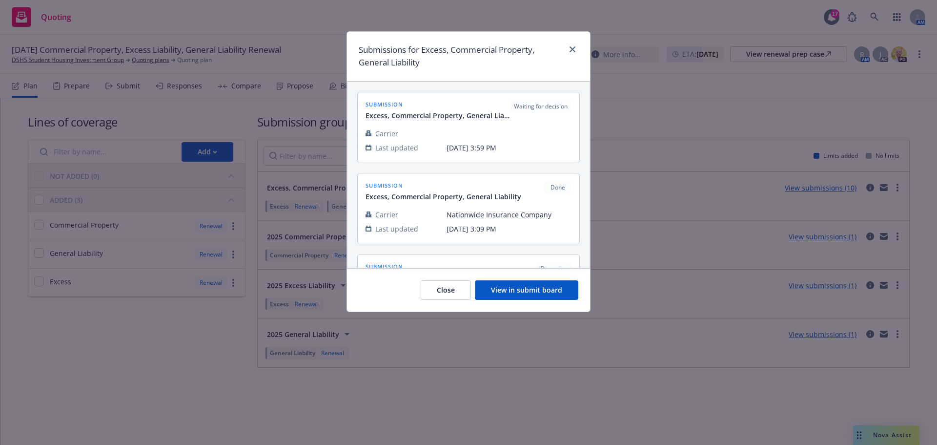
click at [515, 295] on button "View in submit board" at bounding box center [527, 290] width 104 height 20
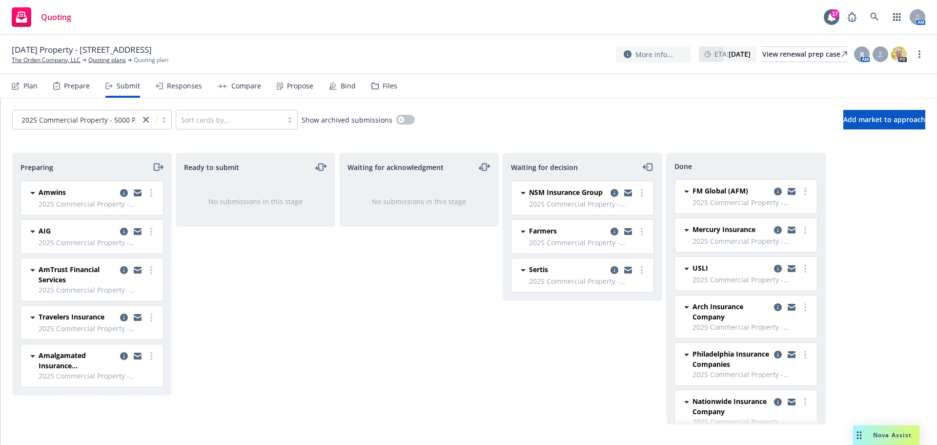
click at [447, 42] on div "10/30/25 Property - 5000 Populus Drive The Orden Company, LLC Quoting plans Quo…" at bounding box center [468, 54] width 937 height 39
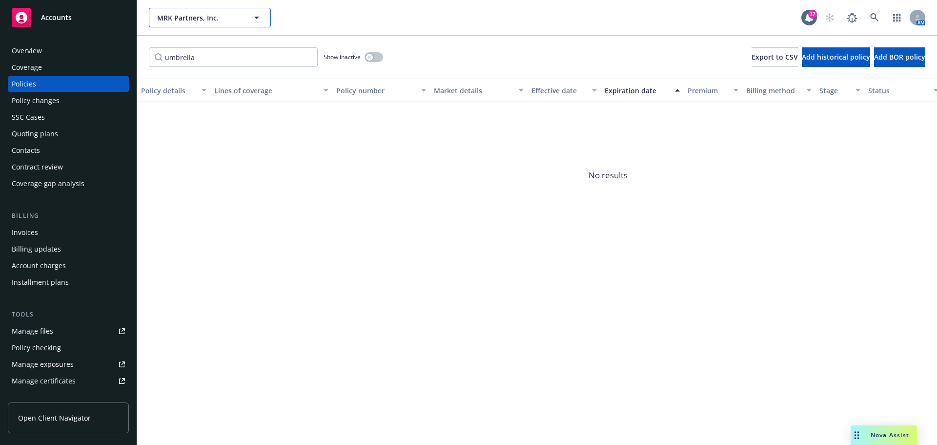
click at [180, 19] on span "MRK Partners, Inc." at bounding box center [199, 18] width 84 height 10
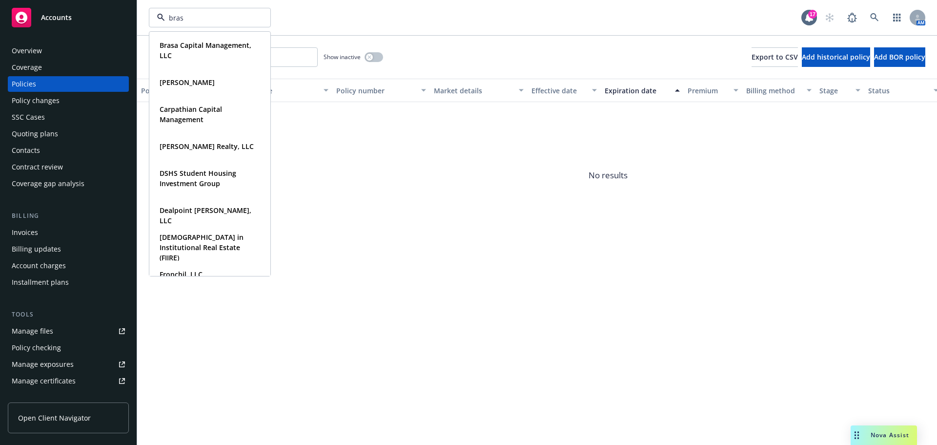
type input "brasa"
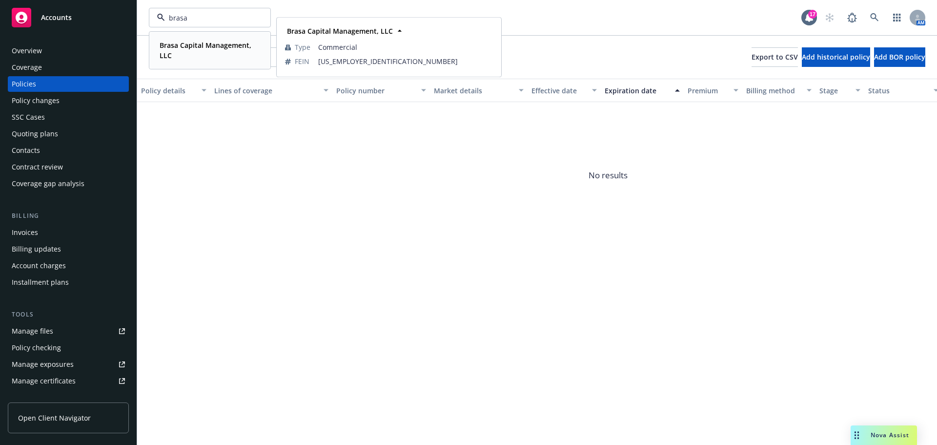
click at [175, 42] on strong "Brasa Capital Management, LLC" at bounding box center [206, 51] width 92 height 20
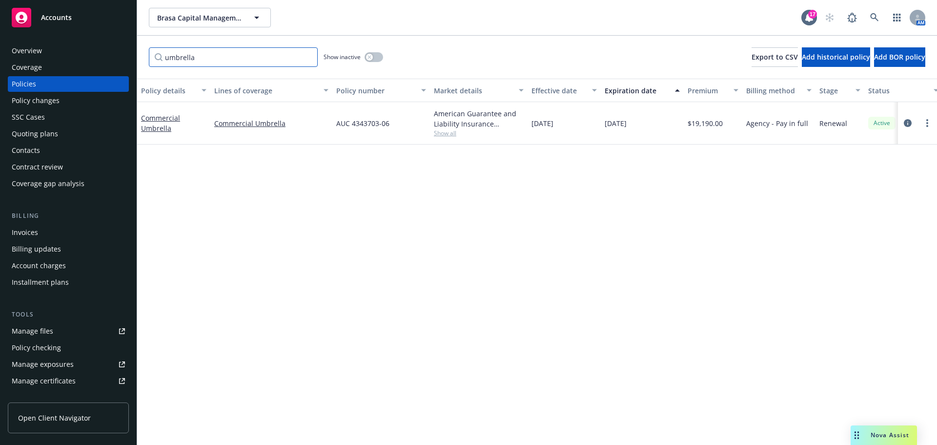
drag, startPoint x: 215, startPoint y: 57, endPoint x: 102, endPoint y: 54, distance: 112.8
click at [102, 54] on div "Accounts Overview Coverage Policies Policy changes SSC Cases Quoting plans Cont…" at bounding box center [468, 222] width 937 height 445
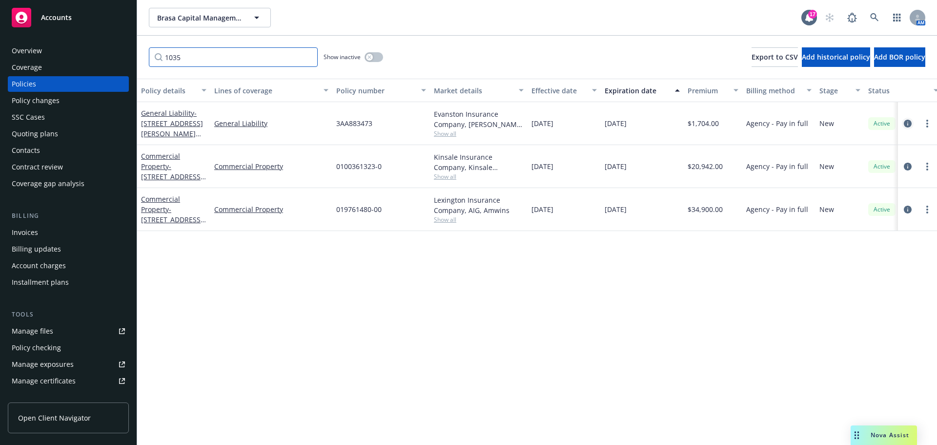
type input "1035"
click at [906, 122] on icon "circleInformation" at bounding box center [908, 124] width 8 height 8
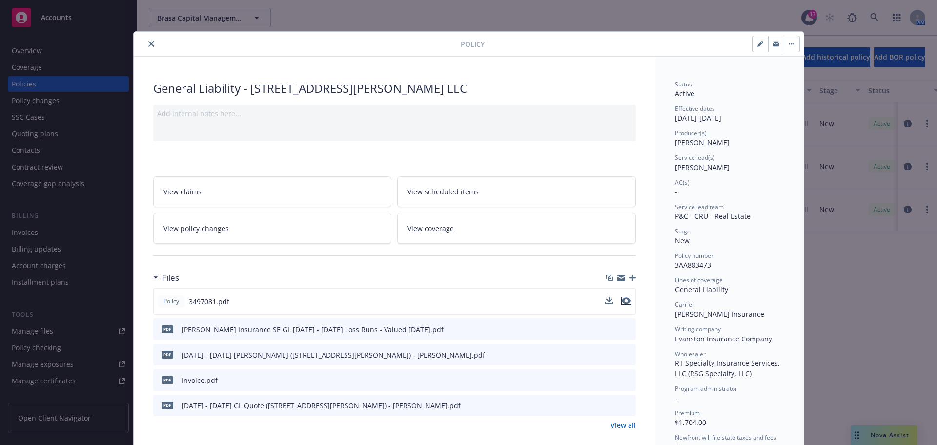
click at [622, 299] on icon "preview file" at bounding box center [626, 300] width 9 height 7
